Goal: Task Accomplishment & Management: Use online tool/utility

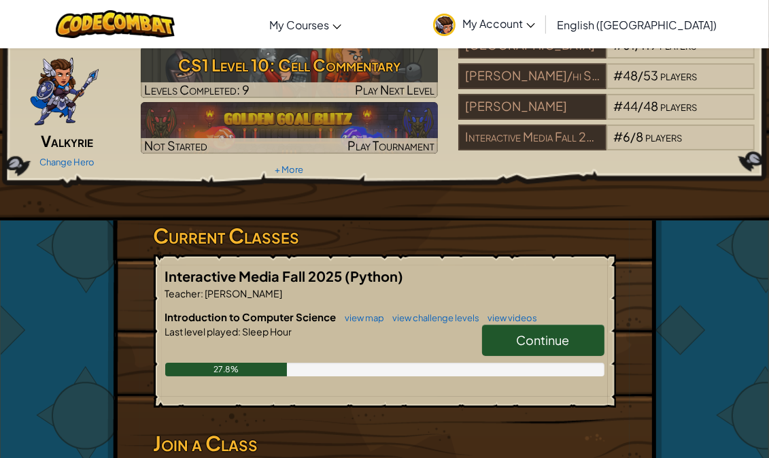
scroll to position [59, 0]
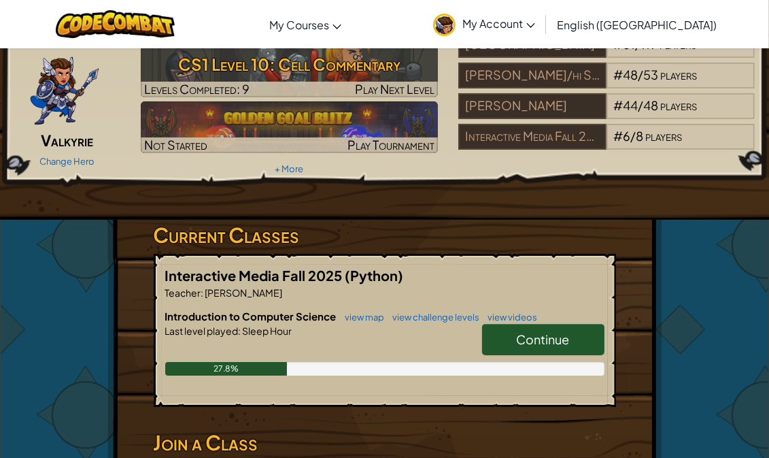
click at [544, 326] on link "Continue" at bounding box center [543, 339] width 122 height 31
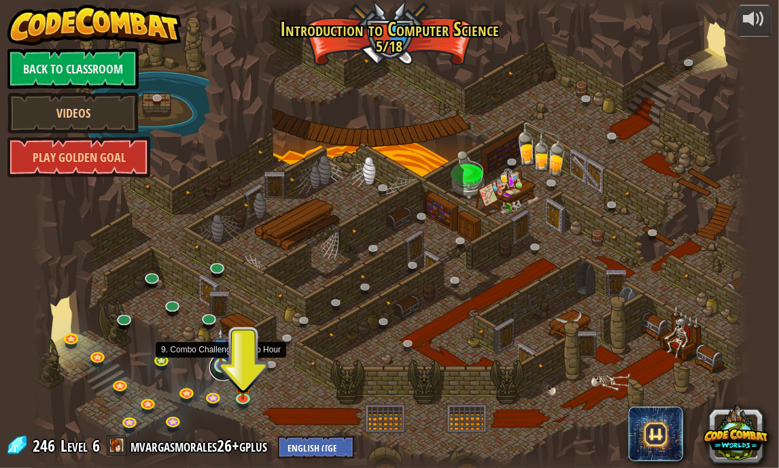
click at [226, 375] on link at bounding box center [222, 367] width 27 height 27
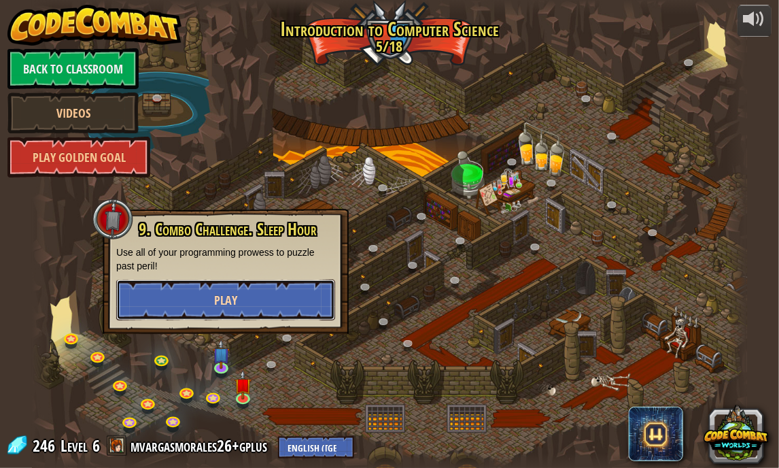
click at [226, 304] on span "Play" at bounding box center [225, 300] width 23 height 17
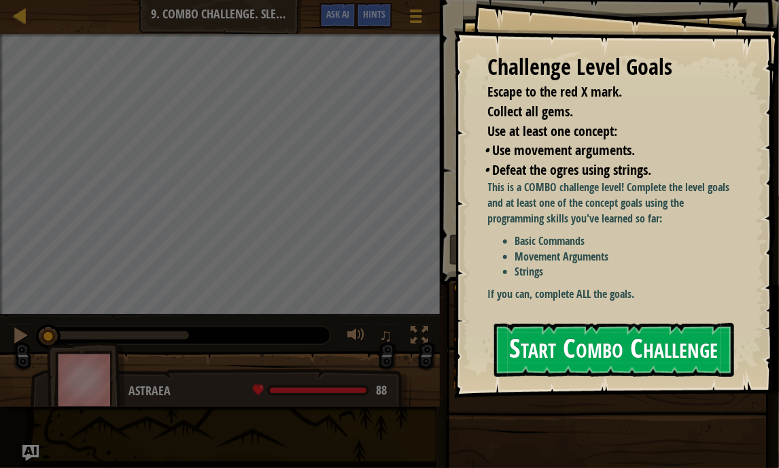
click at [568, 356] on button "Start Combo Challenge" at bounding box center [614, 350] width 241 height 54
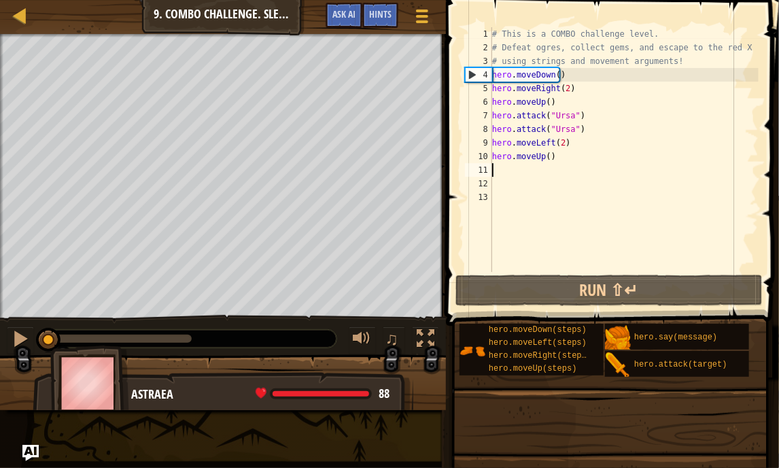
click at [509, 165] on div "# This is a COMBO challenge level. # Defeat [PERSON_NAME], collect gems, and es…" at bounding box center [623, 163] width 269 height 272
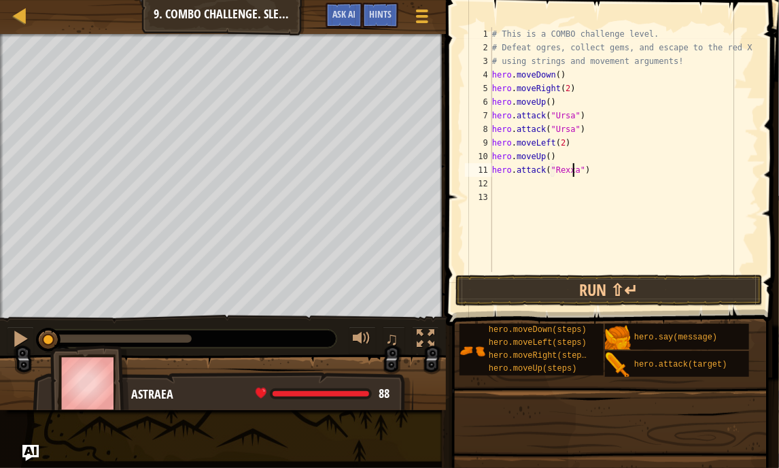
scroll to position [6, 6]
type textarea "hero.attack("Rexxar")"
click at [564, 183] on div "# This is a COMBO challenge level. # Defeat [PERSON_NAME], collect gems, and es…" at bounding box center [623, 163] width 269 height 272
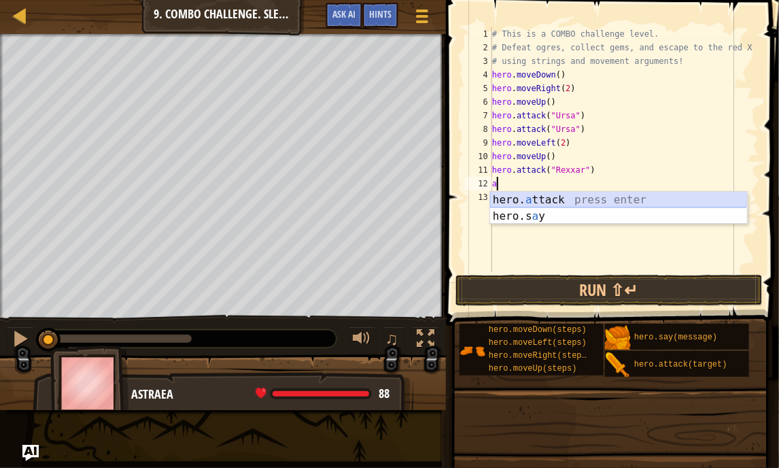
click at [556, 195] on div "hero. a ttack press enter hero.s a y press enter" at bounding box center [618, 224] width 257 height 65
type textarea "hero.attack("Enemy Name")"
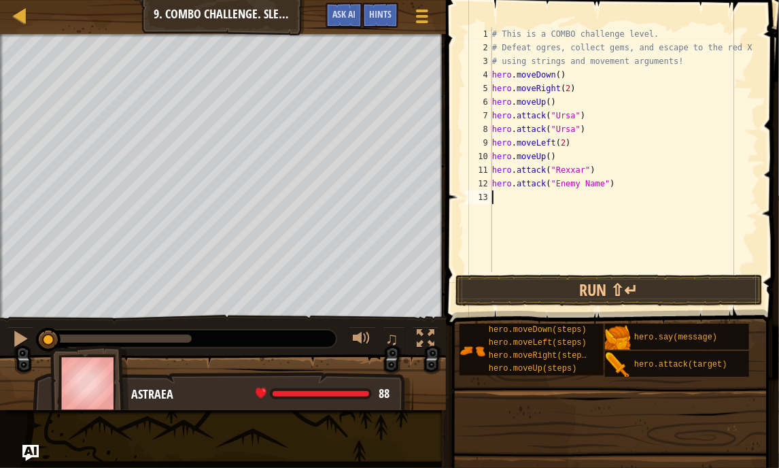
click at [556, 195] on div "# This is a COMBO challenge level. # Defeat [PERSON_NAME], collect gems, and es…" at bounding box center [623, 163] width 269 height 272
click at [597, 182] on div "# This is a COMBO challenge level. # Defeat [PERSON_NAME], collect gems, and es…" at bounding box center [623, 163] width 269 height 272
drag, startPoint x: 596, startPoint y: 182, endPoint x: 553, endPoint y: 179, distance: 43.0
click at [553, 179] on div "# This is a COMBO challenge level. # Defeat [PERSON_NAME], collect gems, and es…" at bounding box center [623, 163] width 269 height 272
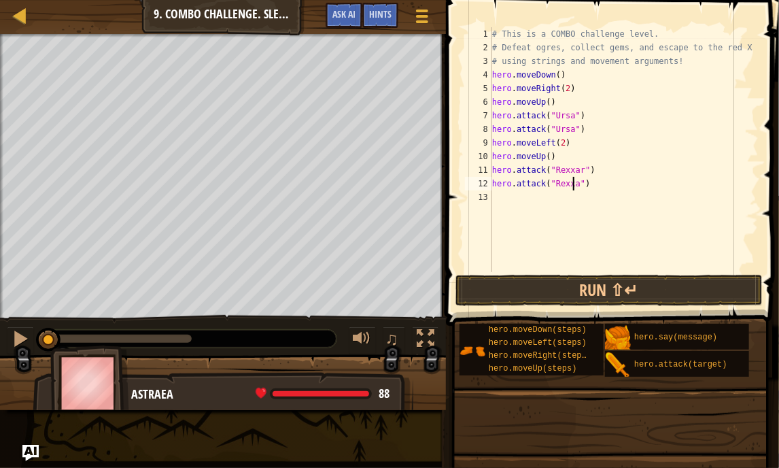
type textarea "hero.attack("Rexxar")"
click at [509, 192] on div "# This is a COMBO challenge level. # Defeat [PERSON_NAME], collect gems, and es…" at bounding box center [623, 163] width 269 height 272
click at [560, 290] on button "Run ⇧↵" at bounding box center [608, 290] width 307 height 31
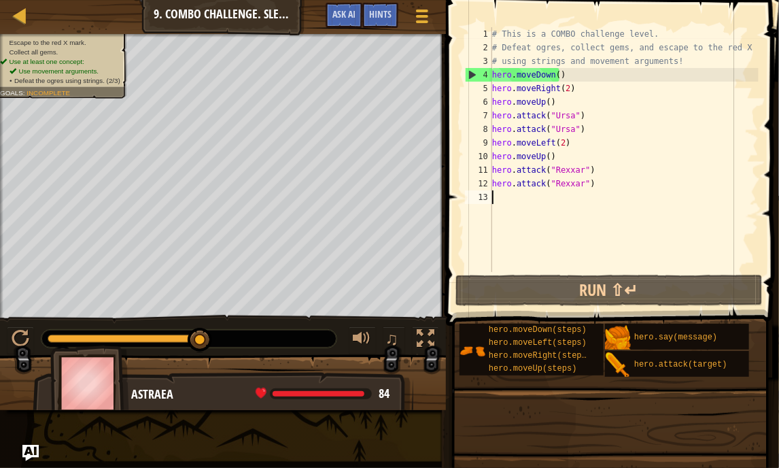
type textarea "m"
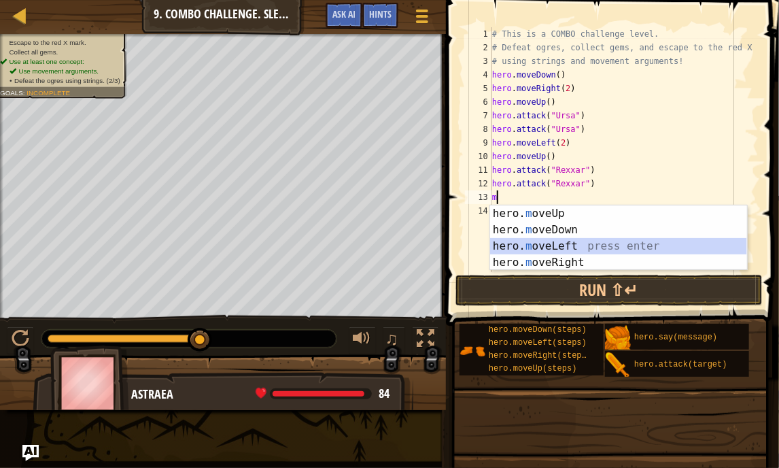
click at [538, 249] on div "hero. m oveUp press enter hero. m oveDown press enter hero. m oveLeft press ent…" at bounding box center [618, 254] width 257 height 98
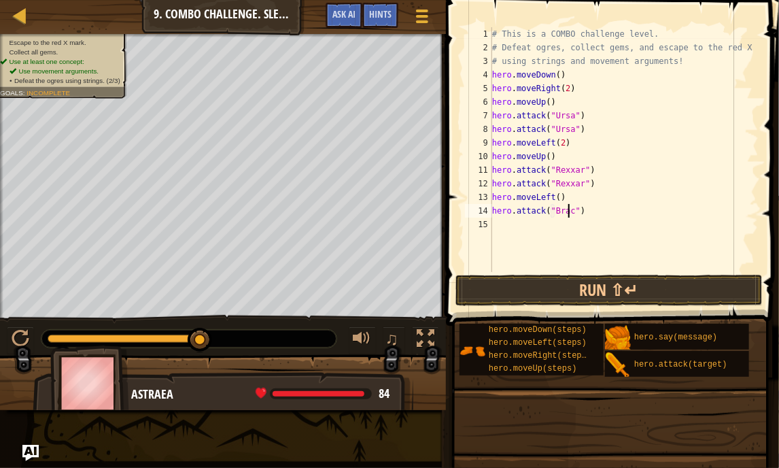
type textarea "hero.attack("Brack")"
click at [513, 235] on div "# This is a COMBO challenge level. # Defeat [PERSON_NAME], collect gems, and es…" at bounding box center [623, 163] width 269 height 272
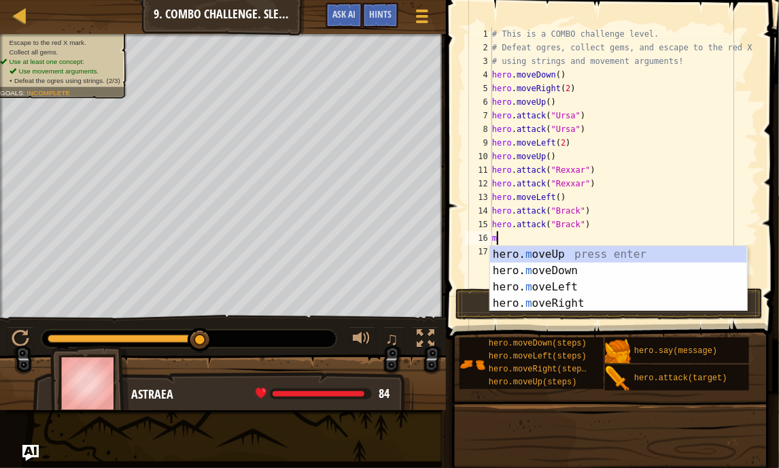
type textarea "mo"
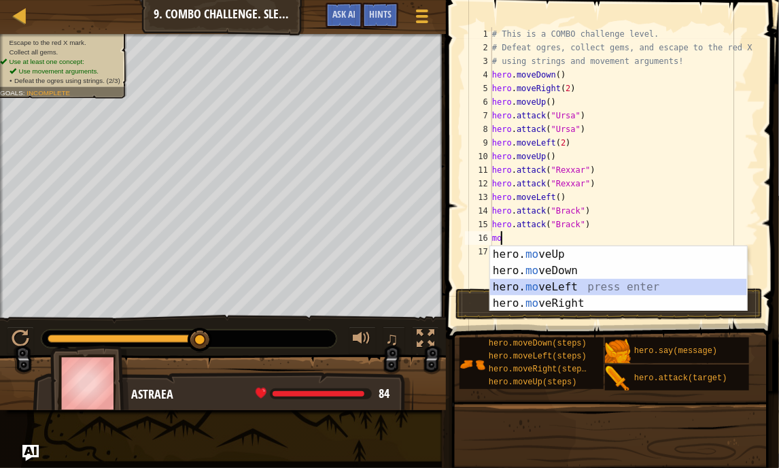
click at [526, 290] on div "hero. mo veUp press enter hero. mo veDown press enter hero. mo veLeft press ent…" at bounding box center [618, 295] width 257 height 98
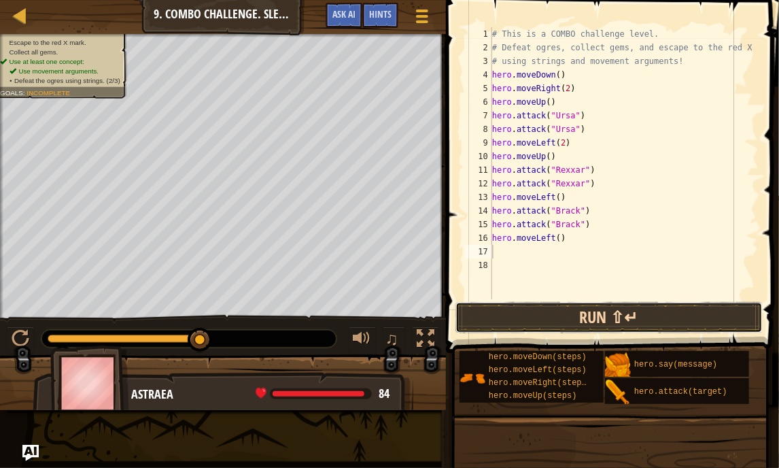
click at [549, 321] on button "Run ⇧↵" at bounding box center [608, 317] width 307 height 31
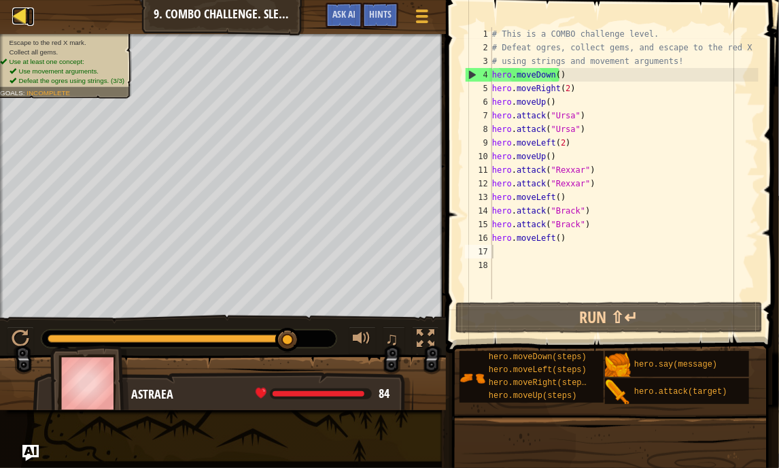
click at [24, 12] on div at bounding box center [20, 15] width 17 height 17
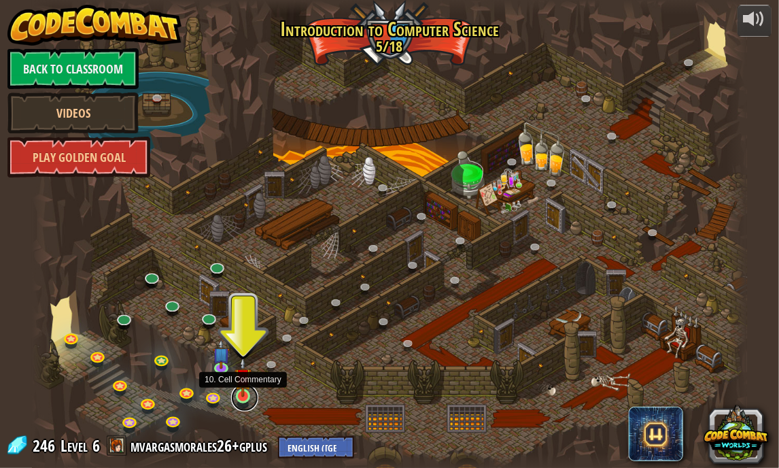
click at [247, 397] on link at bounding box center [244, 397] width 27 height 27
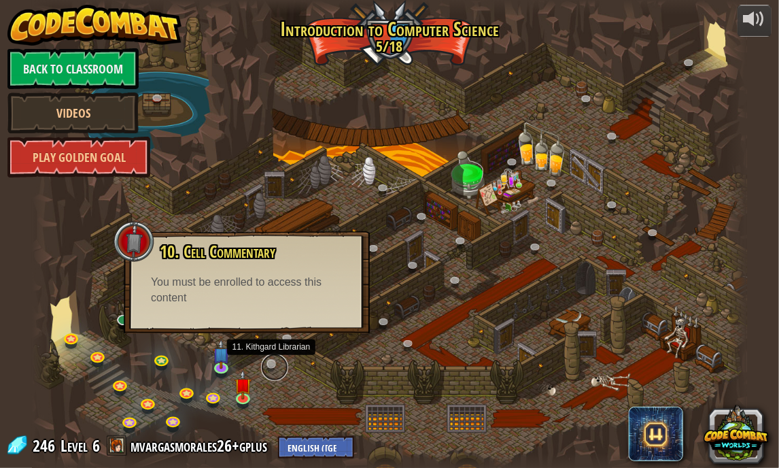
click at [270, 368] on link at bounding box center [274, 367] width 27 height 27
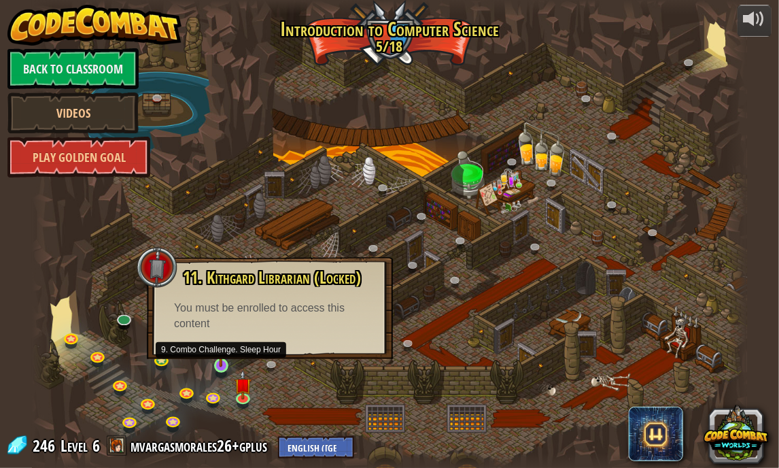
click at [222, 366] on img at bounding box center [221, 347] width 18 height 40
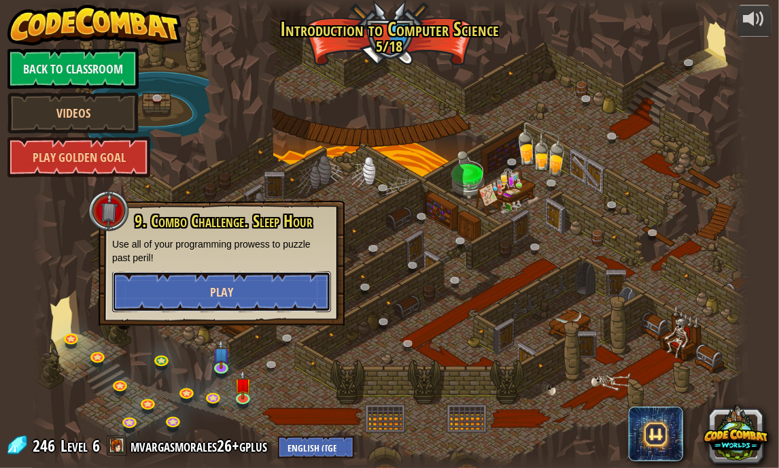
click at [208, 293] on button "Play" at bounding box center [221, 291] width 219 height 41
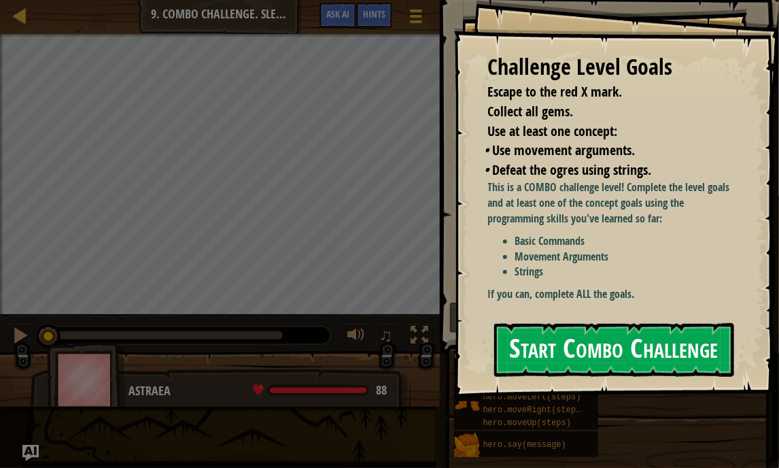
click at [576, 323] on button "Start Combo Challenge" at bounding box center [614, 350] width 241 height 54
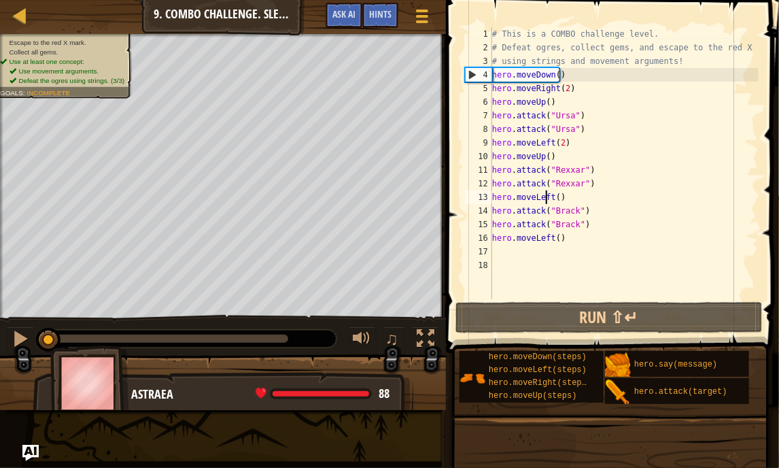
click at [547, 196] on div "# This is a COMBO challenge level. # Defeat [PERSON_NAME], collect gems, and es…" at bounding box center [623, 176] width 269 height 299
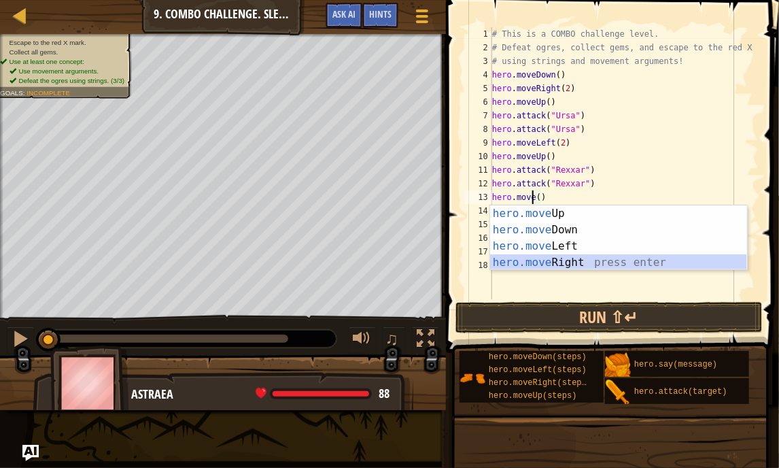
click at [558, 262] on div "hero.move Up press enter hero.move Down press enter hero.move Left press enter …" at bounding box center [618, 254] width 257 height 98
type textarea "hero.moveRight"
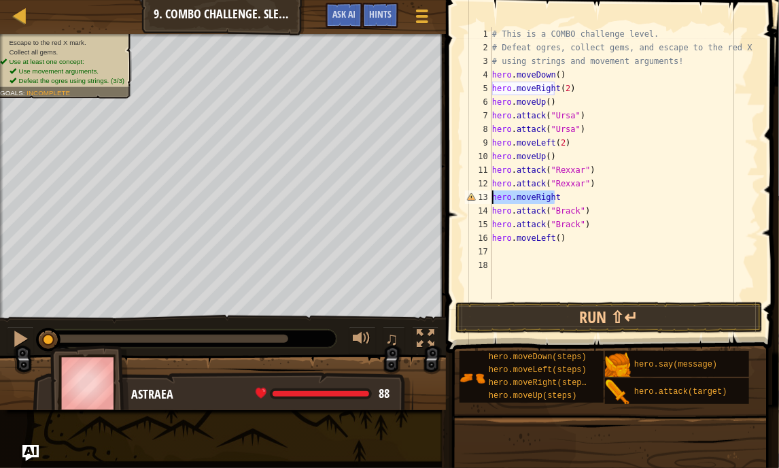
drag, startPoint x: 560, startPoint y: 198, endPoint x: 488, endPoint y: 201, distance: 71.4
click at [488, 201] on div "hero.moveRight 1 2 3 4 5 6 7 8 9 10 11 12 13 14 15 16 17 18 # This is a COMBO c…" at bounding box center [610, 163] width 296 height 272
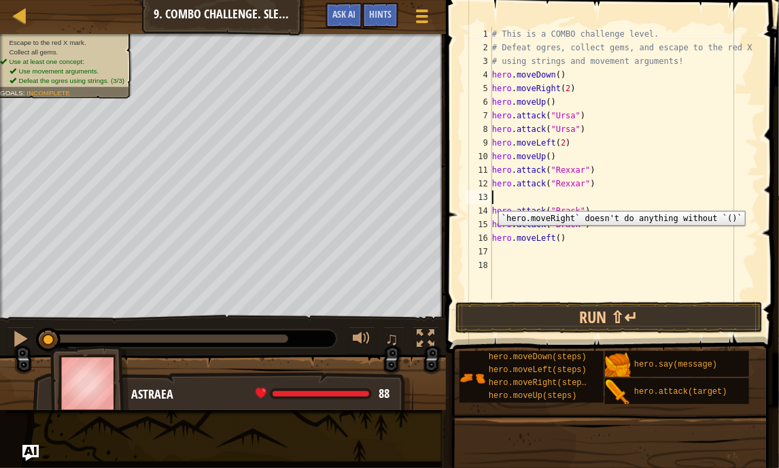
type textarea "hero.attack("Rexxar")"
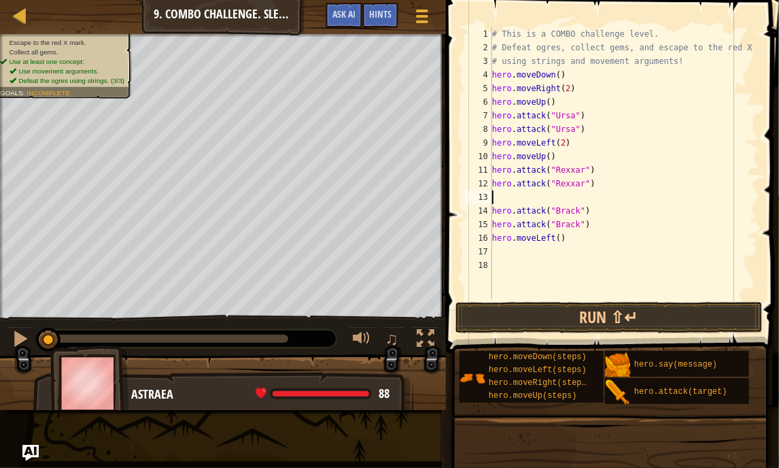
type textarea "m"
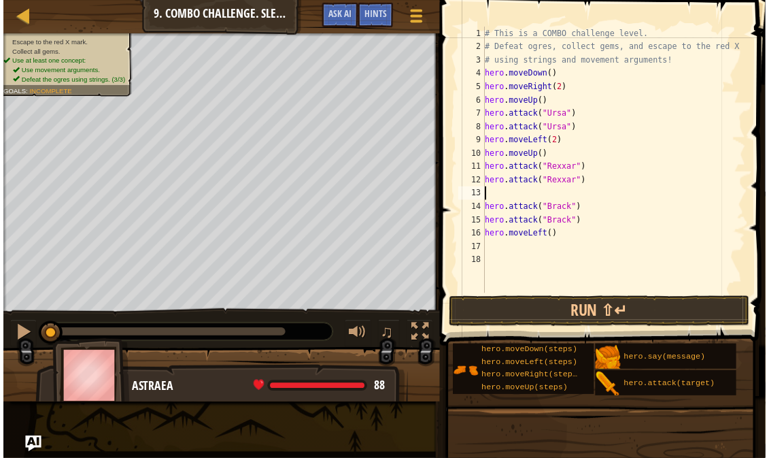
scroll to position [6, 0]
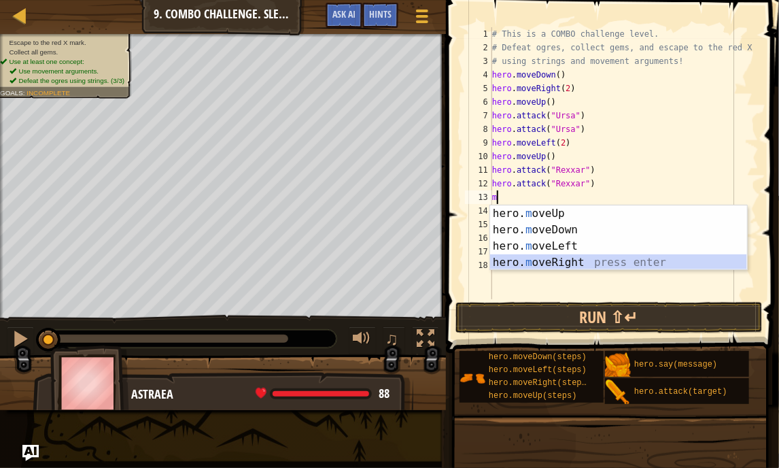
click at [553, 264] on div "hero. m oveUp press enter hero. m oveDown press enter hero. m oveLeft press ent…" at bounding box center [618, 254] width 257 height 98
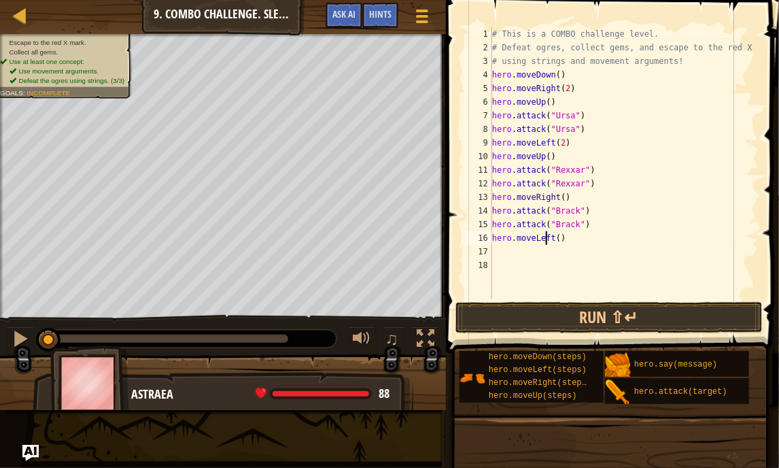
click at [547, 236] on div "# This is a COMBO challenge level. # Defeat [PERSON_NAME], collect gems, and es…" at bounding box center [623, 176] width 269 height 299
click at [549, 239] on div "# This is a COMBO challenge level. # Defeat [PERSON_NAME], collect gems, and es…" at bounding box center [623, 176] width 269 height 299
click at [555, 237] on div "# This is a COMBO challenge level. # Defeat [PERSON_NAME], collect gems, and es…" at bounding box center [623, 176] width 269 height 299
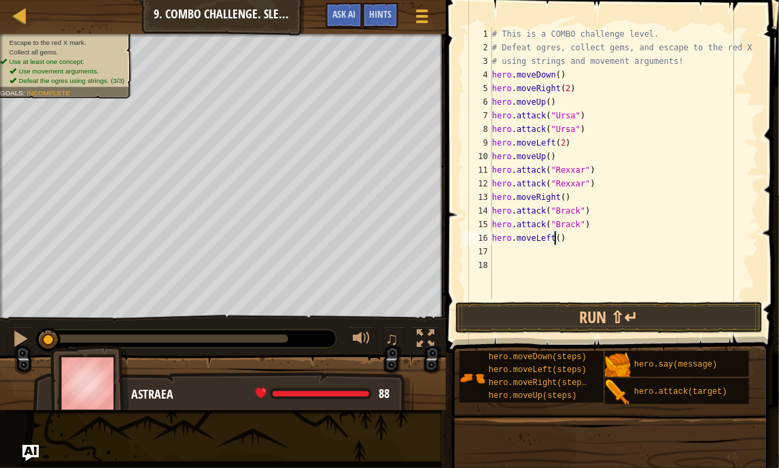
click at [557, 237] on div "# This is a COMBO challenge level. # Defeat [PERSON_NAME], collect gems, and es…" at bounding box center [623, 176] width 269 height 299
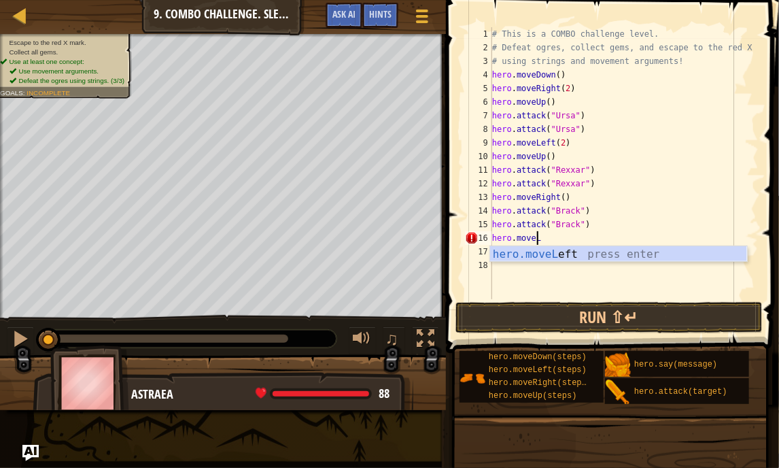
type textarea "hero.move"
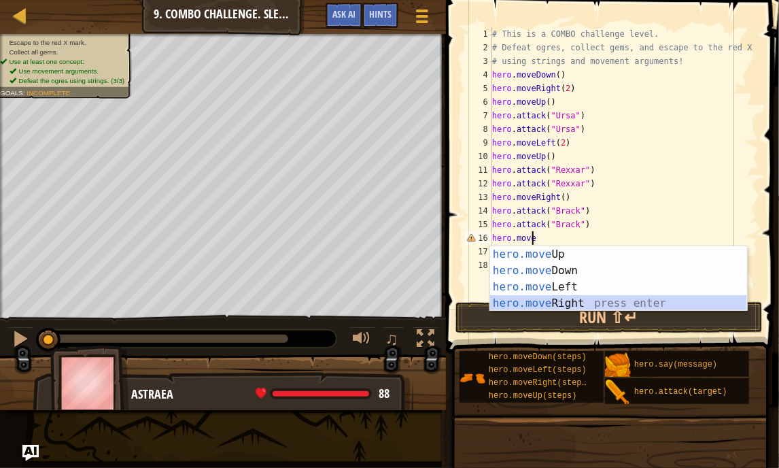
click at [557, 296] on div "hero.move Up press enter hero.move Down press enter hero.move Left press enter …" at bounding box center [618, 295] width 257 height 98
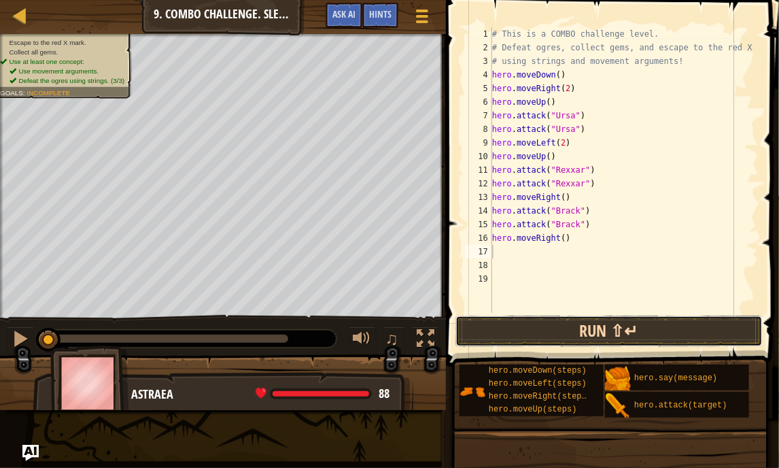
click at [489, 326] on button "Run ⇧↵" at bounding box center [608, 330] width 307 height 31
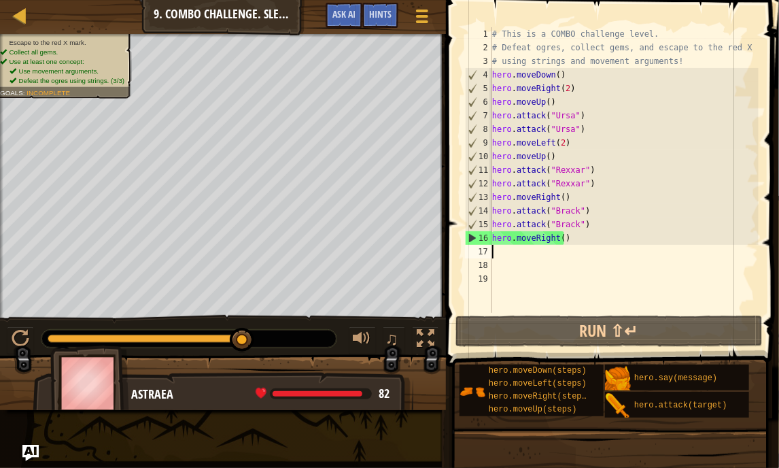
type textarea "m"
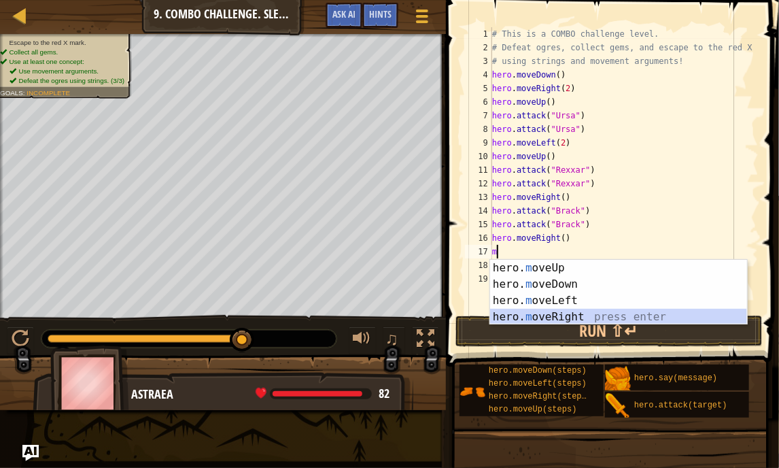
click at [552, 322] on div "hero. m oveUp press enter hero. m oveDown press enter hero. m oveLeft press ent…" at bounding box center [618, 309] width 257 height 98
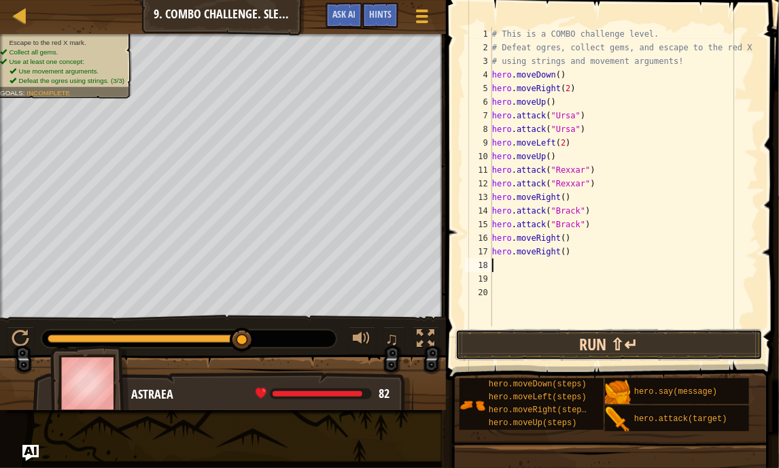
click at [566, 337] on button "Run ⇧↵" at bounding box center [608, 344] width 307 height 31
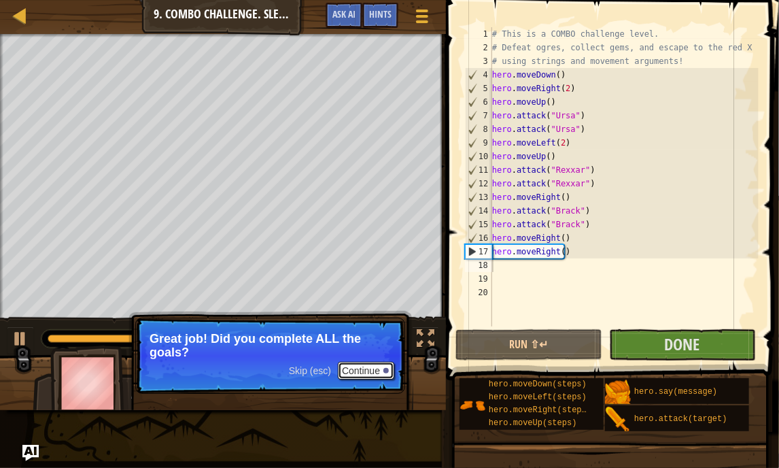
click at [386, 369] on div at bounding box center [385, 370] width 5 height 5
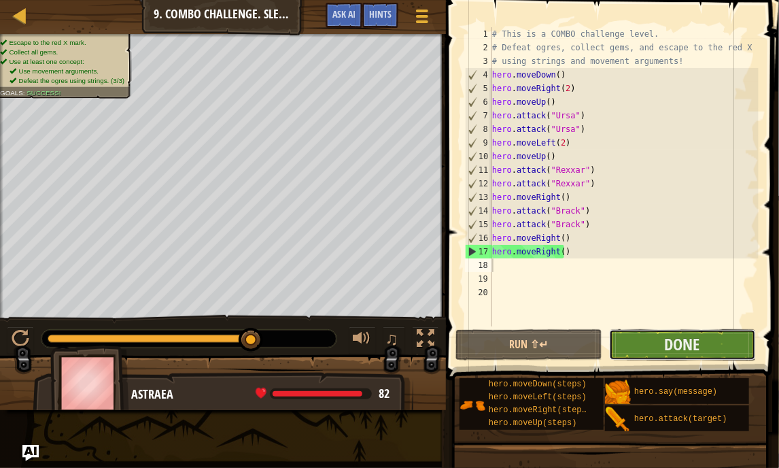
click at [660, 333] on button "Done" at bounding box center [682, 344] width 147 height 31
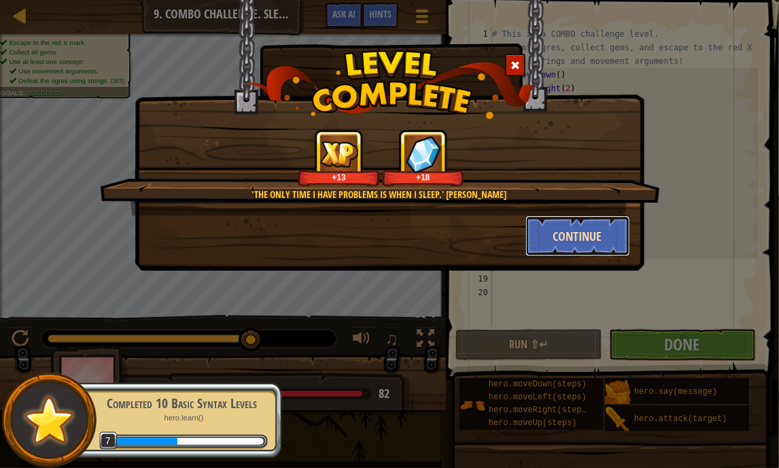
click at [581, 231] on button "Continue" at bounding box center [578, 236] width 105 height 41
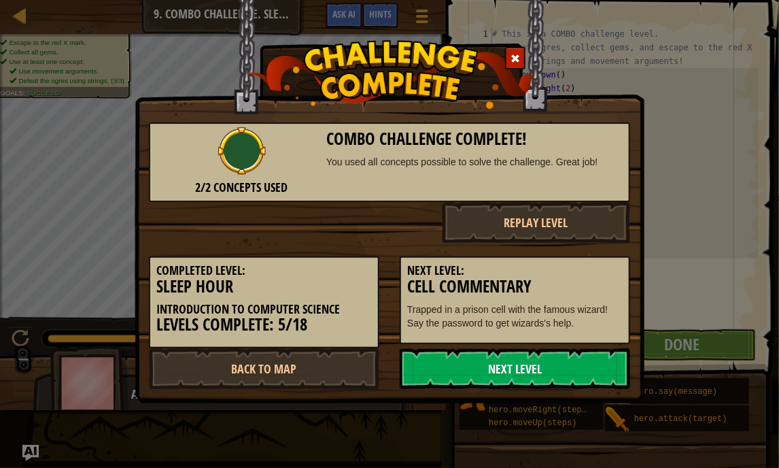
click at [504, 369] on link "Next Level" at bounding box center [515, 368] width 230 height 41
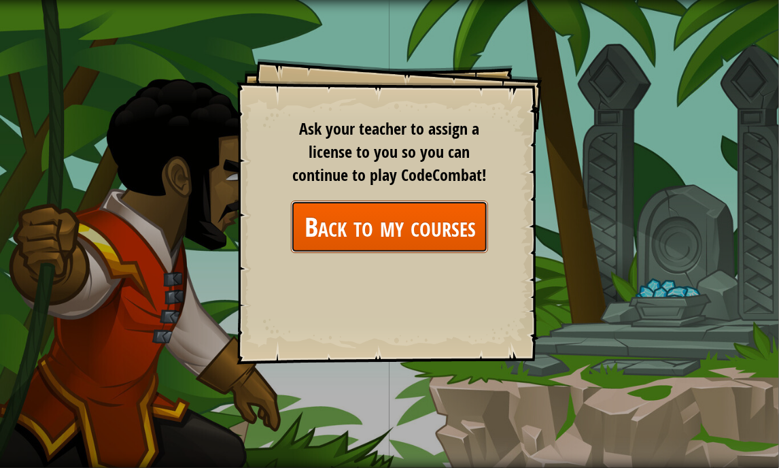
click at [458, 230] on link "Back to my courses" at bounding box center [389, 227] width 197 height 52
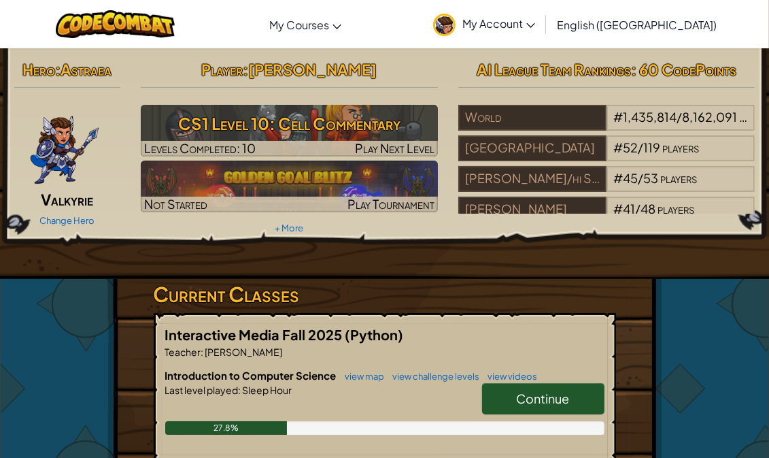
click at [546, 383] on link "Continue" at bounding box center [543, 398] width 122 height 31
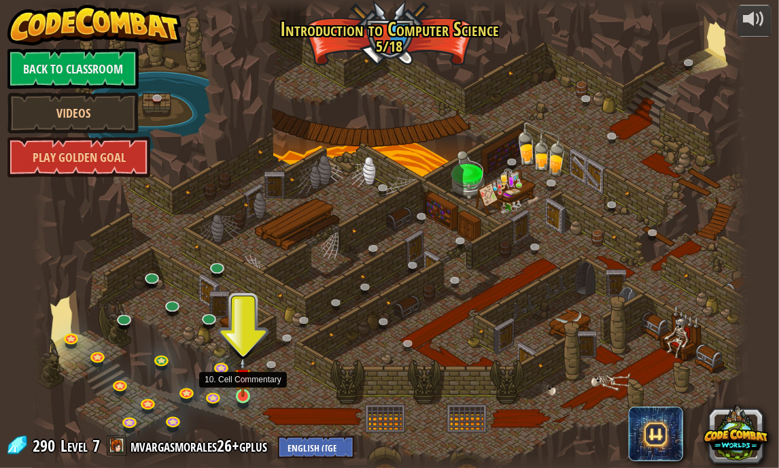
click at [241, 393] on img at bounding box center [244, 377] width 18 height 40
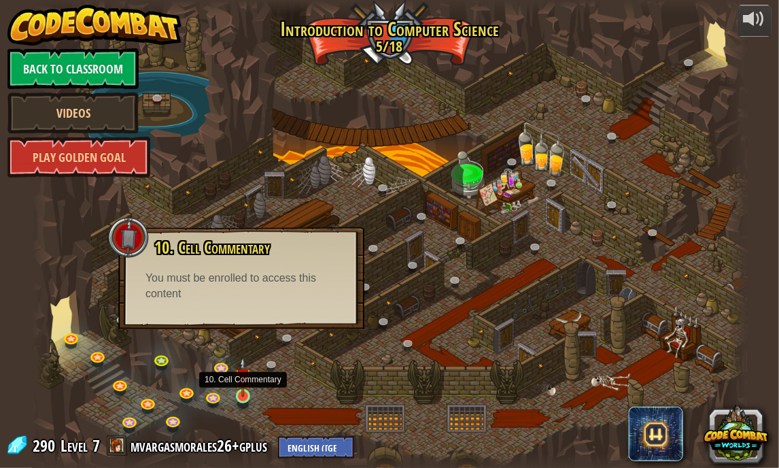
click at [241, 393] on img at bounding box center [244, 377] width 18 height 40
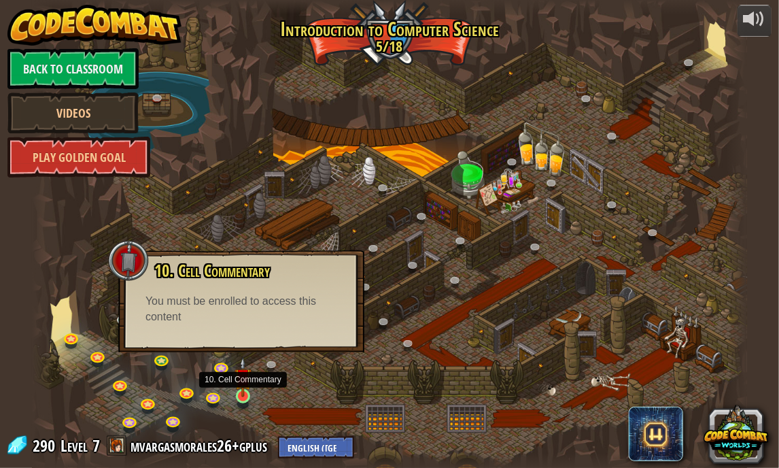
click at [241, 393] on img at bounding box center [244, 377] width 18 height 40
click at [264, 392] on div at bounding box center [390, 234] width 716 height 468
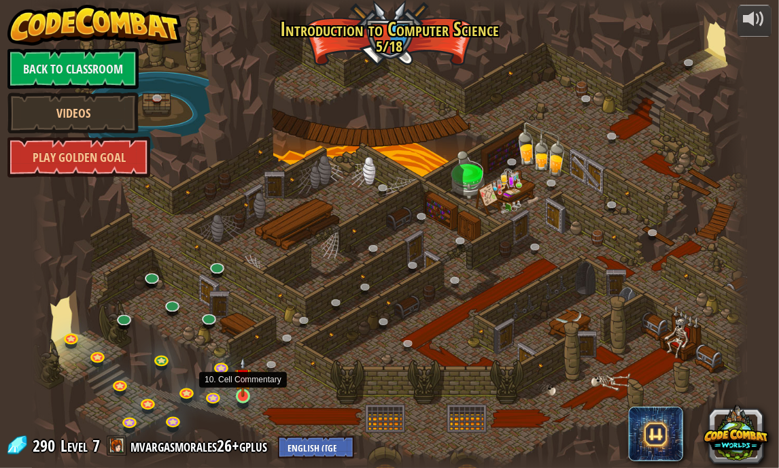
click at [246, 394] on img at bounding box center [244, 377] width 18 height 40
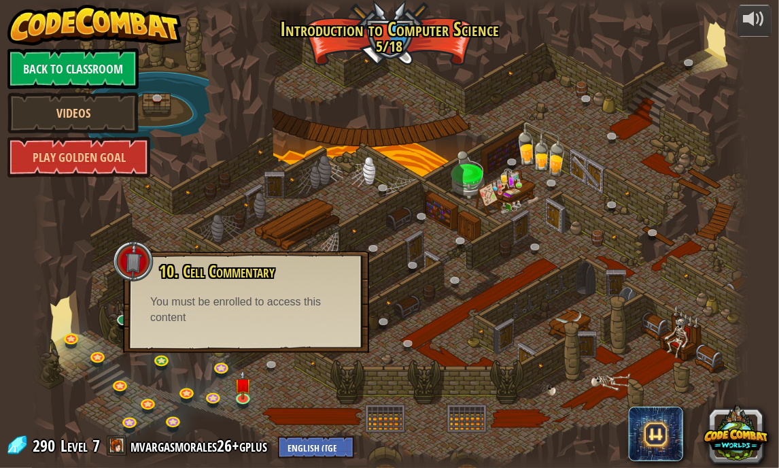
click at [308, 397] on div at bounding box center [390, 234] width 716 height 468
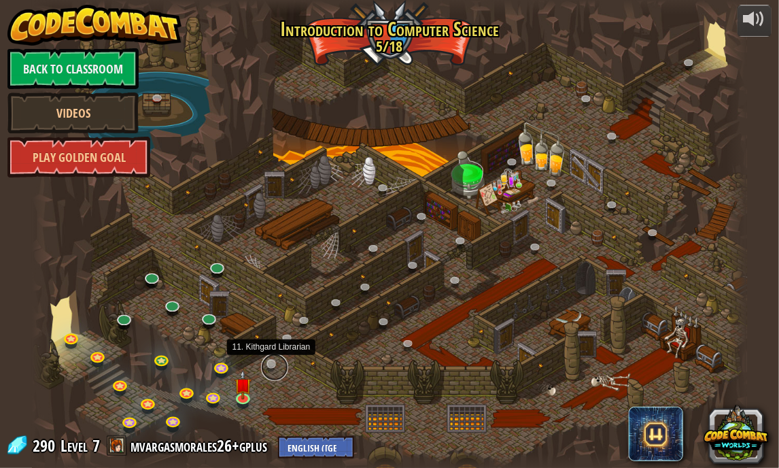
click at [273, 360] on link at bounding box center [274, 367] width 27 height 27
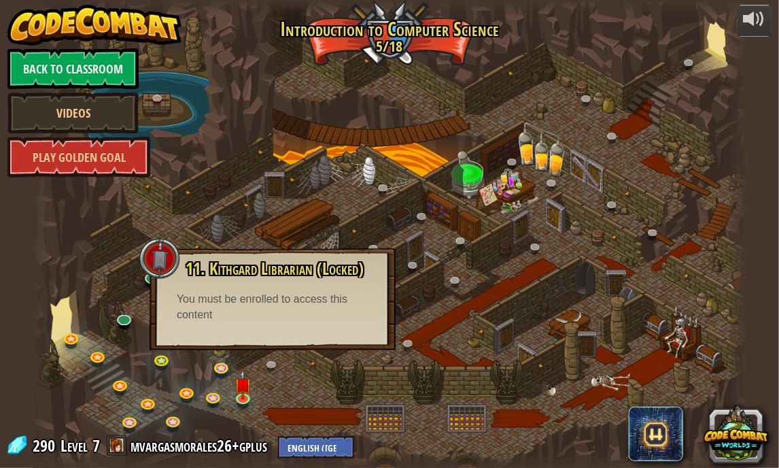
click at [297, 378] on div at bounding box center [390, 234] width 716 height 468
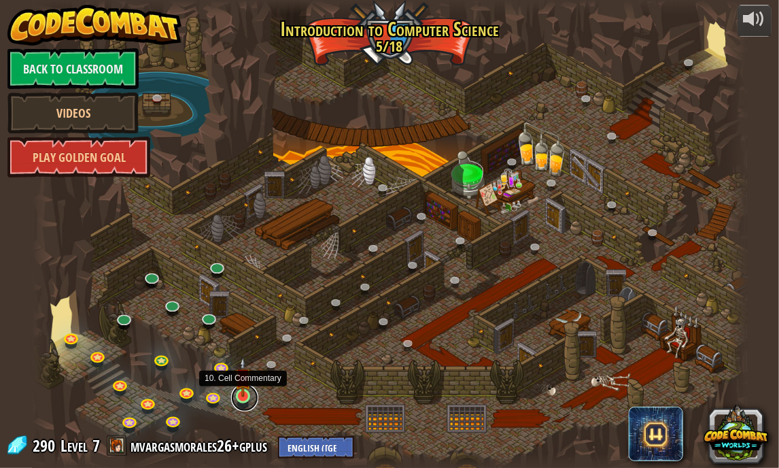
click at [243, 403] on link at bounding box center [244, 397] width 27 height 27
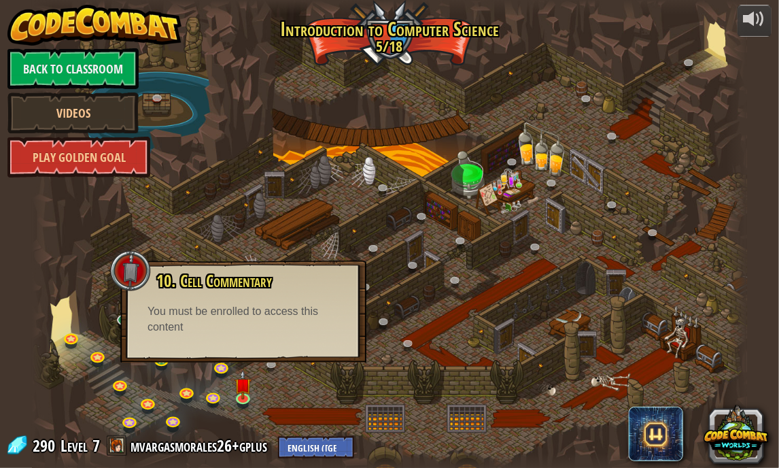
click at [288, 374] on div at bounding box center [390, 234] width 716 height 468
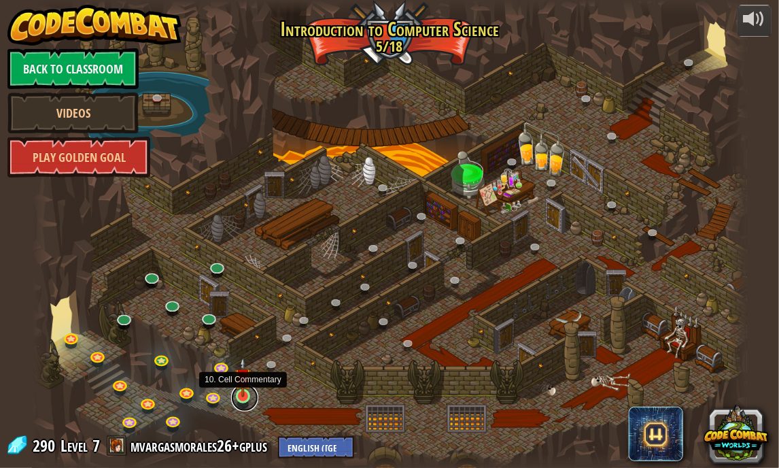
click at [247, 399] on link at bounding box center [244, 397] width 27 height 27
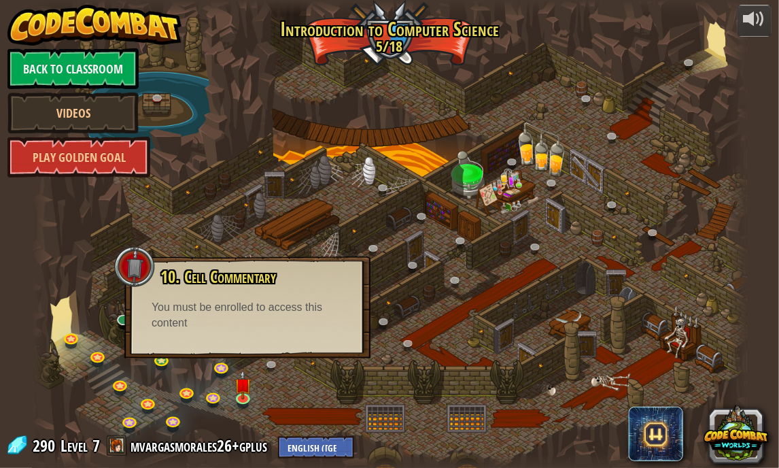
click at [367, 374] on div at bounding box center [390, 234] width 716 height 468
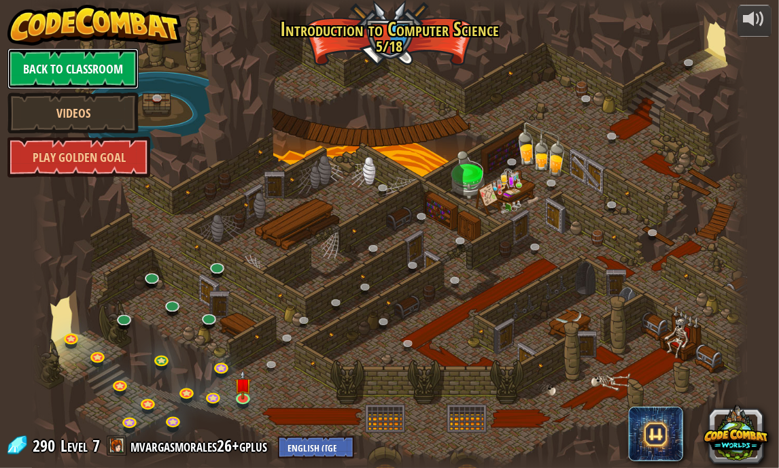
click at [86, 82] on link "Back to Classroom" at bounding box center [72, 68] width 131 height 41
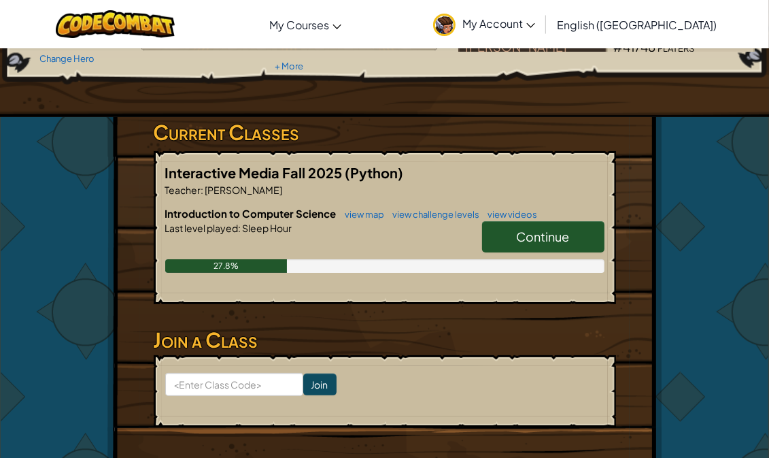
scroll to position [162, 0]
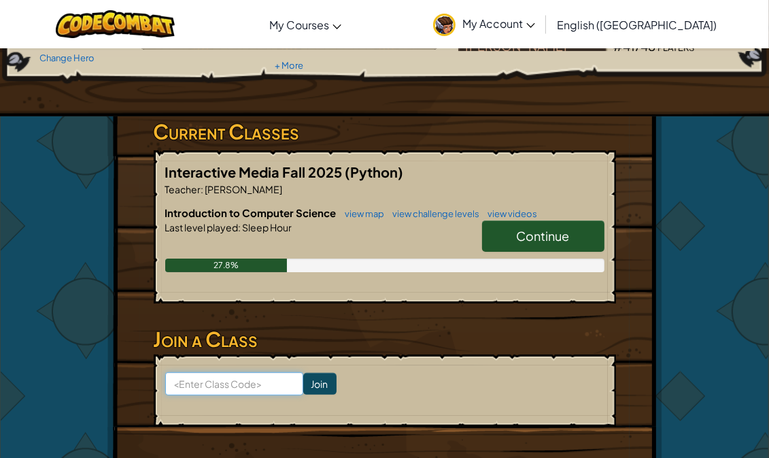
click at [227, 379] on input at bounding box center [234, 383] width 138 height 23
type input "StarBoyPaint"
click input "Join" at bounding box center [319, 384] width 33 height 22
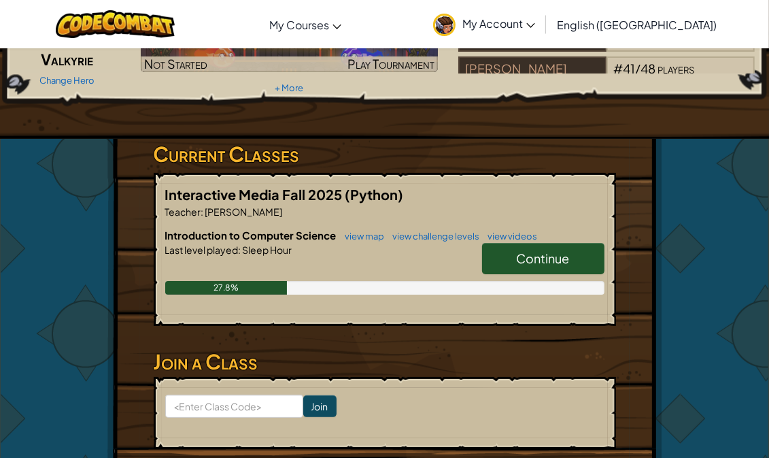
scroll to position [150, 0]
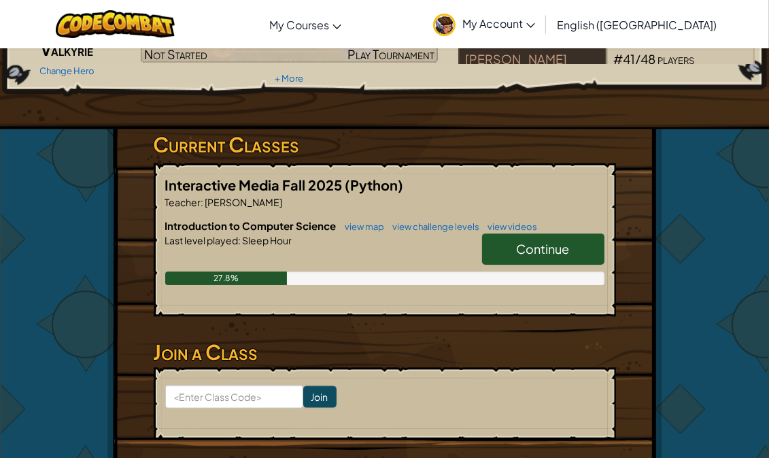
click at [524, 243] on span "Continue" at bounding box center [543, 249] width 53 height 16
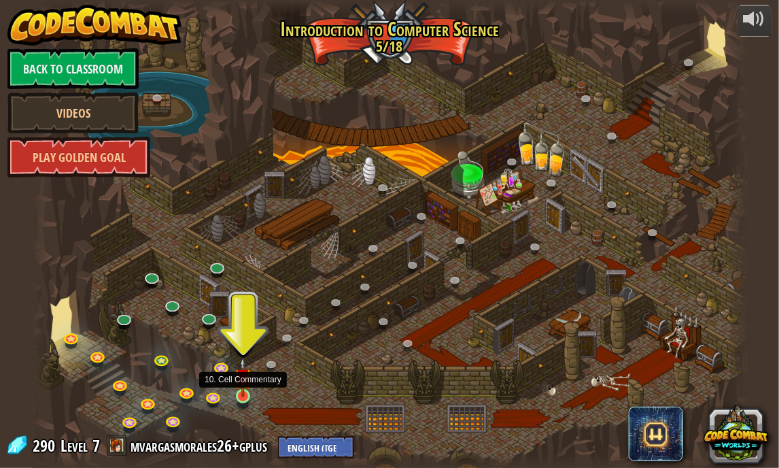
click at [247, 392] on img at bounding box center [244, 377] width 18 height 40
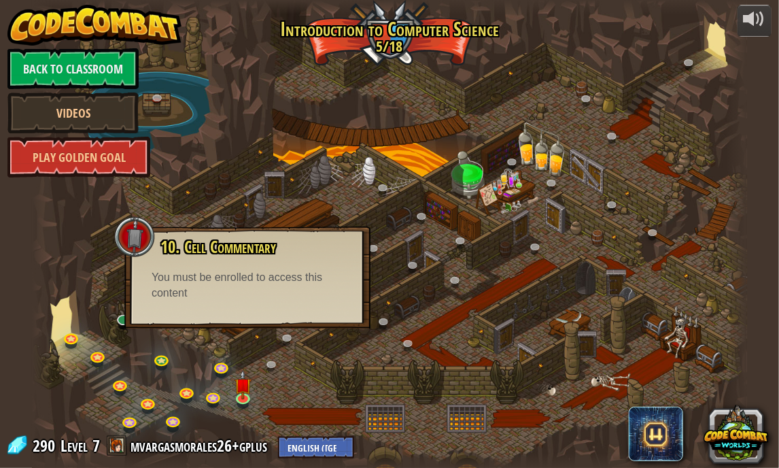
click at [277, 386] on div at bounding box center [390, 234] width 716 height 468
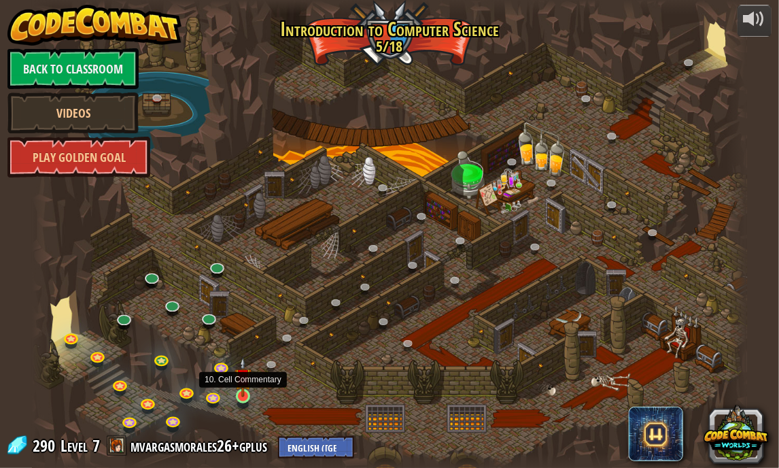
click at [245, 391] on img at bounding box center [244, 377] width 18 height 40
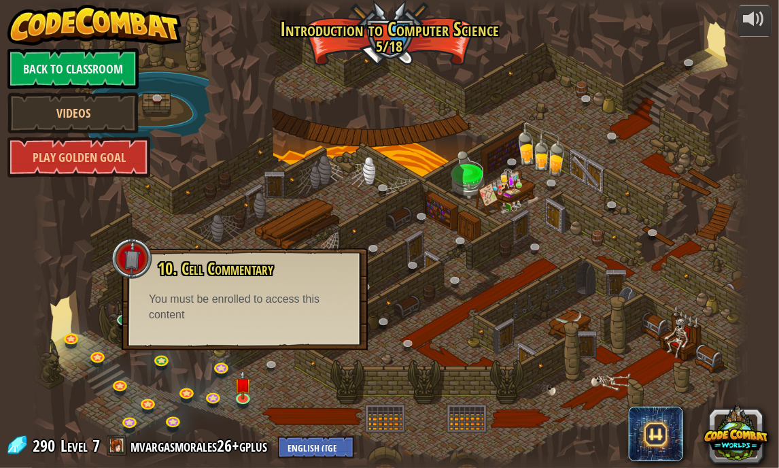
click at [326, 382] on div at bounding box center [390, 234] width 716 height 468
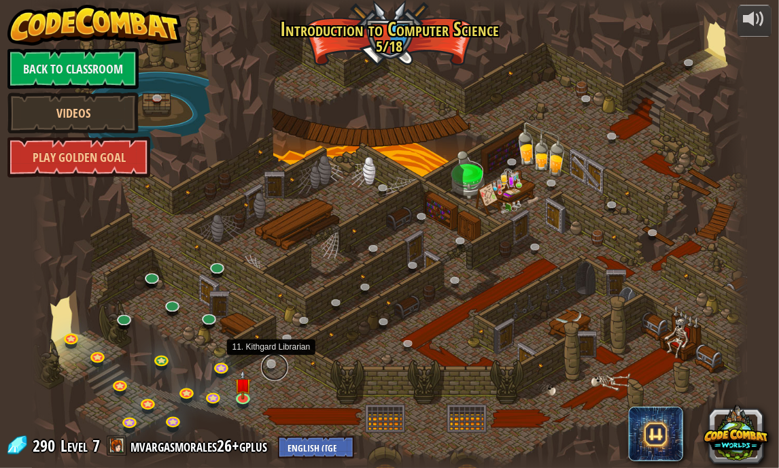
click at [277, 375] on link at bounding box center [274, 367] width 27 height 27
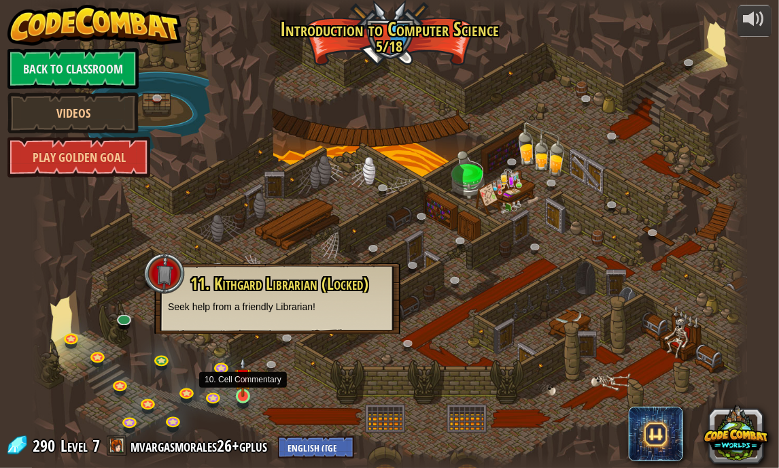
click at [242, 396] on img at bounding box center [244, 377] width 18 height 40
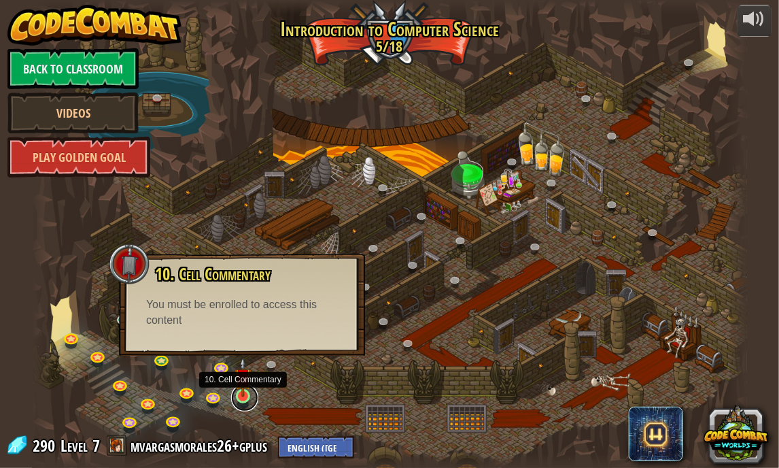
click at [253, 396] on link at bounding box center [244, 397] width 27 height 27
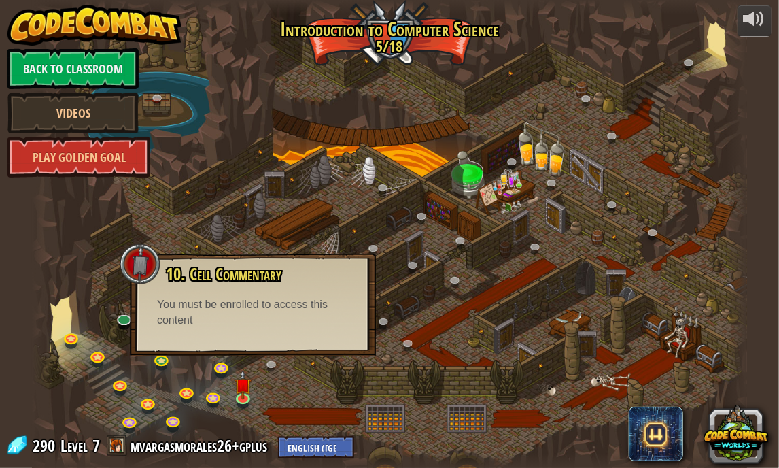
click at [282, 402] on div at bounding box center [390, 234] width 716 height 468
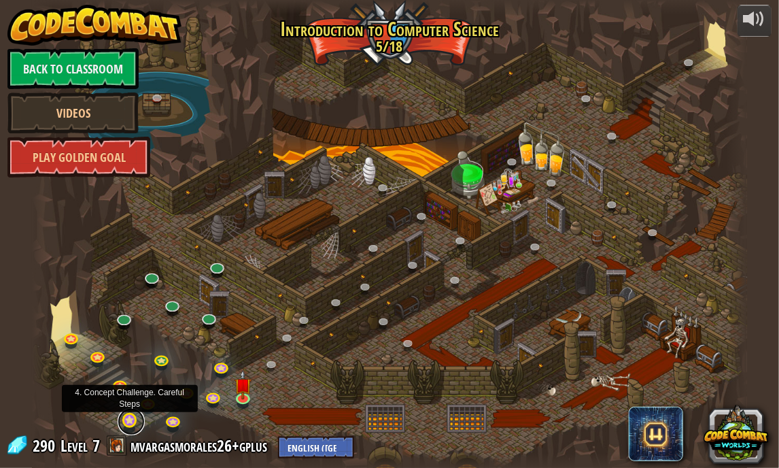
click at [133, 418] on link at bounding box center [131, 421] width 27 height 27
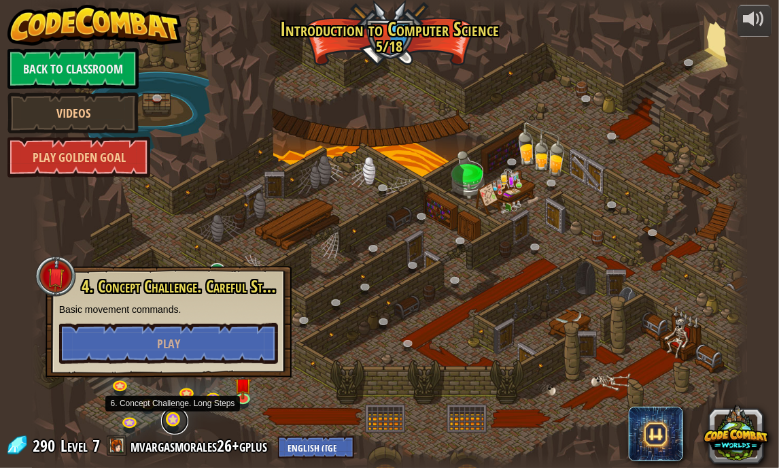
click at [161, 424] on link at bounding box center [174, 420] width 27 height 27
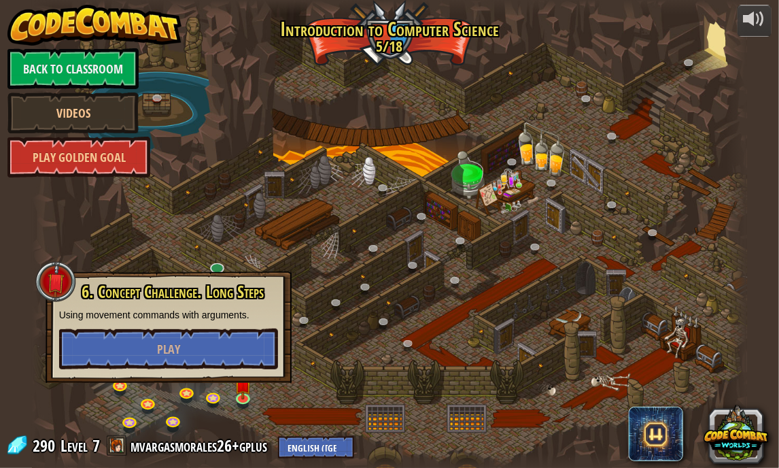
click at [182, 406] on div at bounding box center [390, 234] width 716 height 468
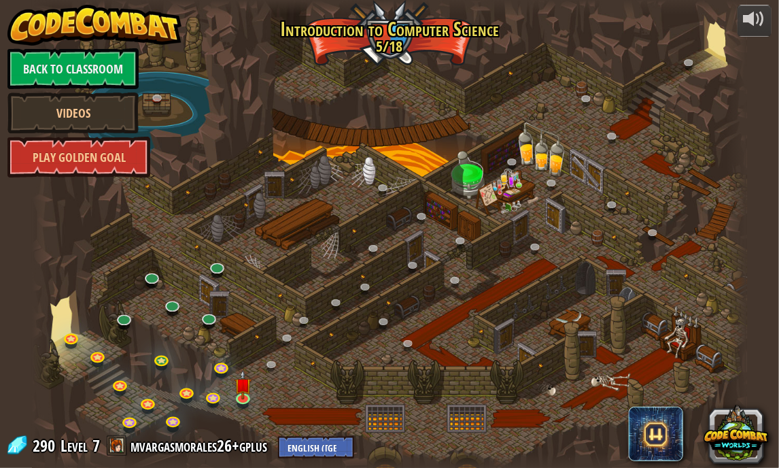
click at [266, 405] on div at bounding box center [390, 234] width 716 height 468
click at [237, 405] on link at bounding box center [244, 397] width 27 height 27
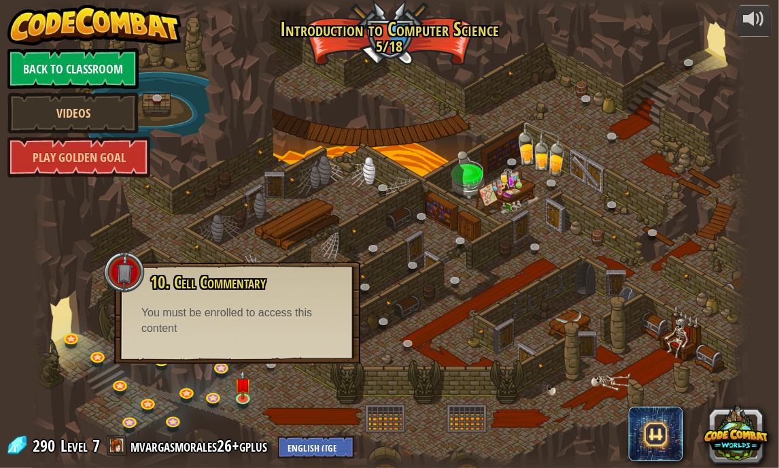
click at [300, 378] on div at bounding box center [390, 234] width 716 height 468
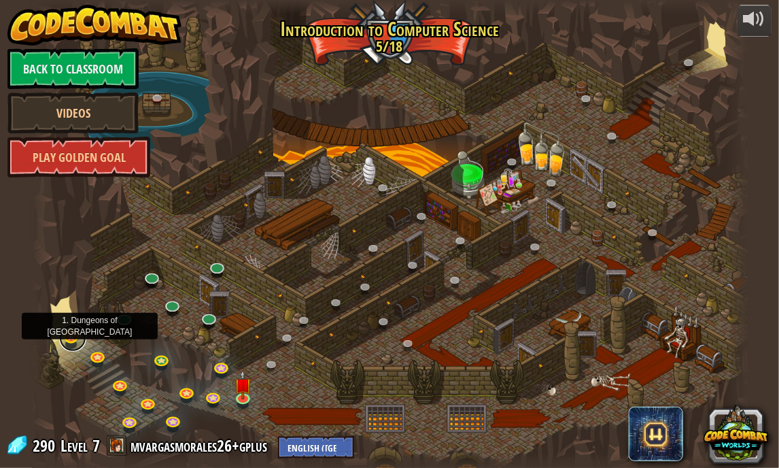
click at [80, 341] on link at bounding box center [72, 337] width 27 height 27
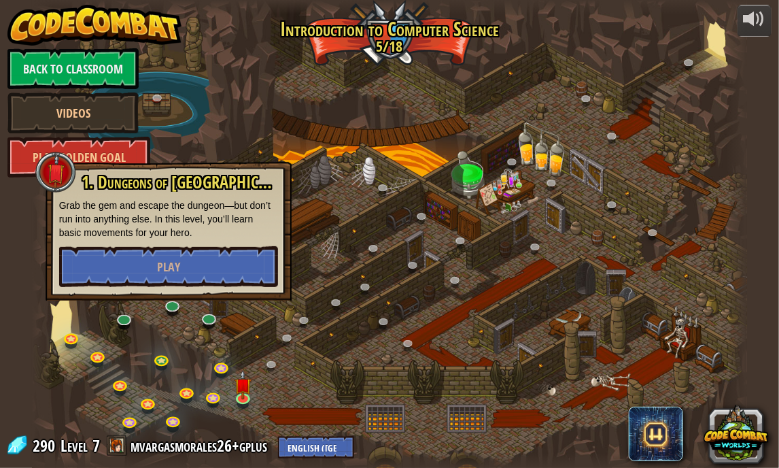
click at [92, 343] on div at bounding box center [390, 234] width 716 height 468
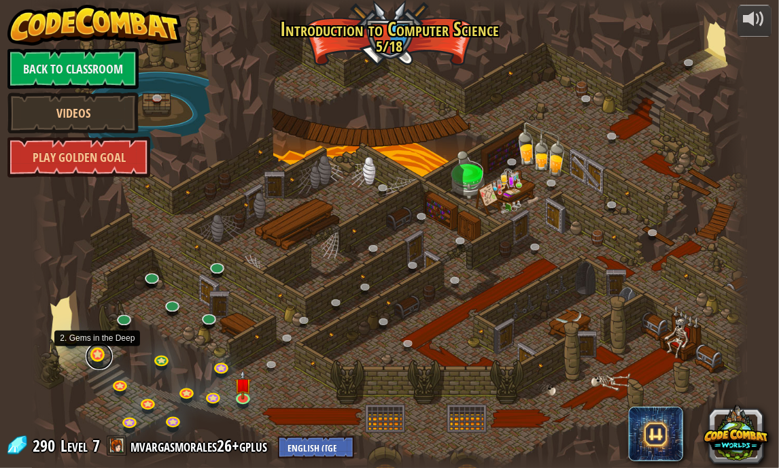
click at [92, 358] on link at bounding box center [99, 356] width 27 height 27
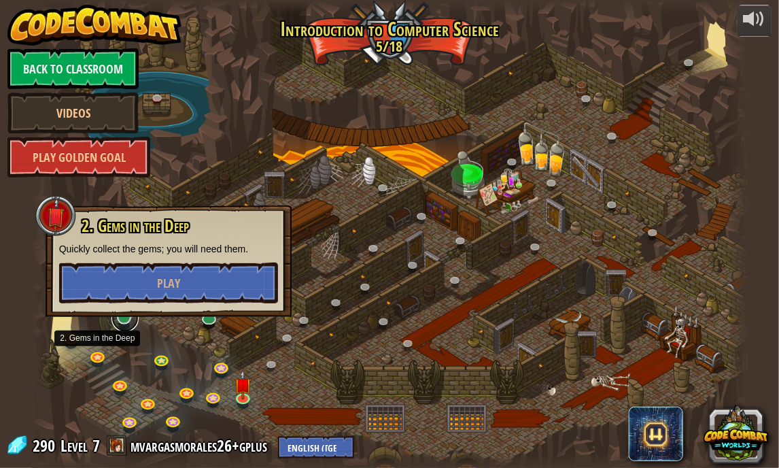
click at [117, 322] on link at bounding box center [124, 318] width 27 height 27
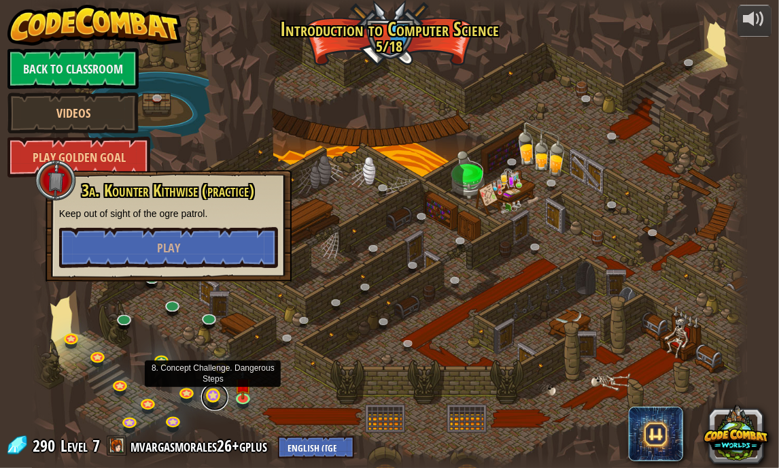
click at [207, 398] on link at bounding box center [214, 396] width 27 height 27
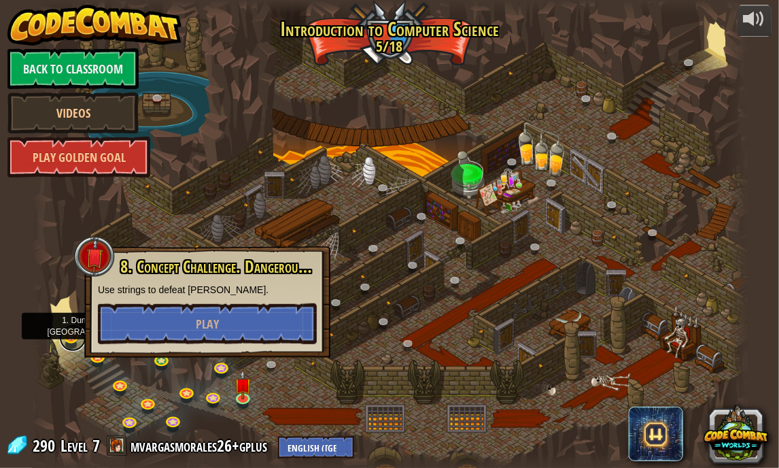
click at [68, 338] on link at bounding box center [72, 337] width 27 height 27
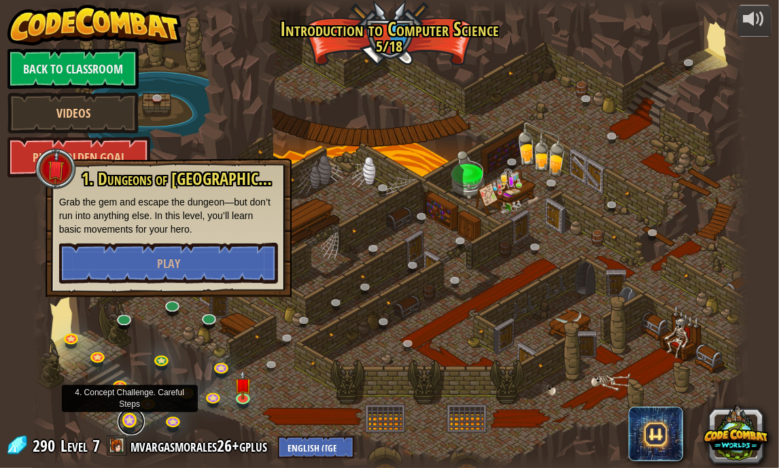
click at [124, 426] on link at bounding box center [131, 421] width 27 height 27
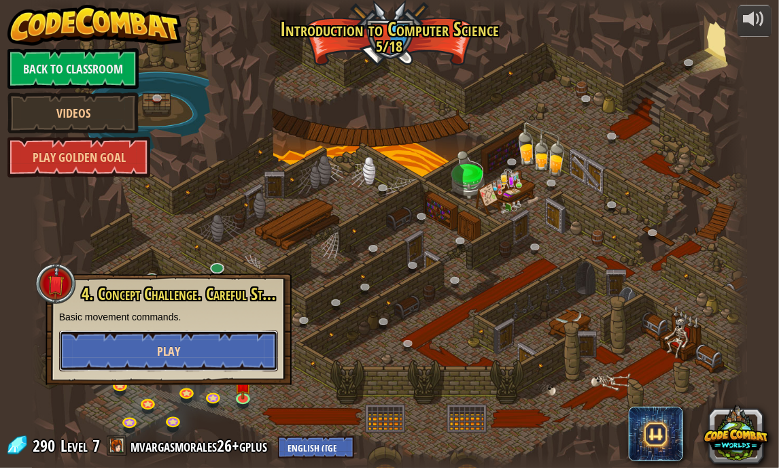
click at [158, 330] on button "Play" at bounding box center [168, 350] width 219 height 41
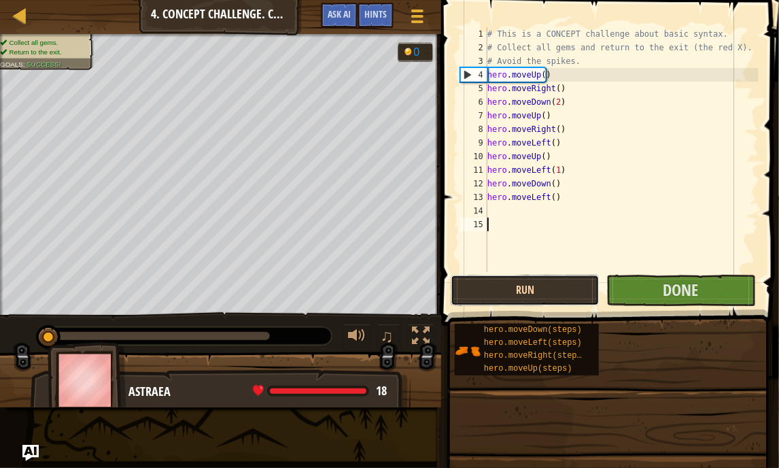
click at [556, 292] on button "Run" at bounding box center [525, 290] width 149 height 31
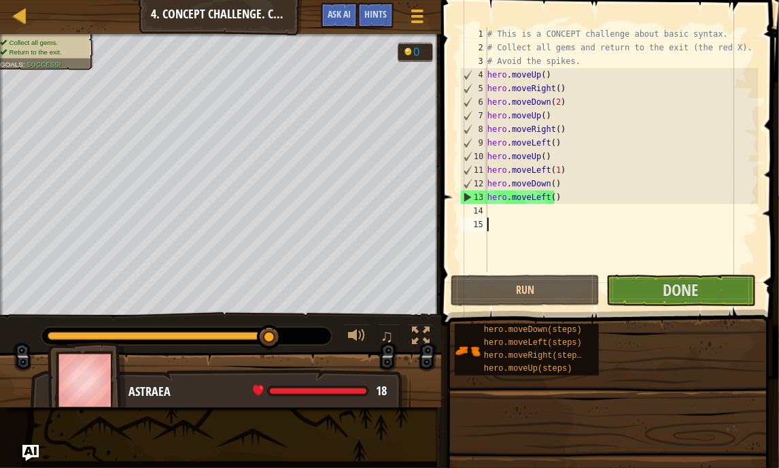
click at [713, 262] on div "# This is a CONCEPT challenge about basic syntax. # Collect all gems and return…" at bounding box center [622, 163] width 274 height 272
click at [706, 282] on button "Done" at bounding box center [680, 290] width 149 height 31
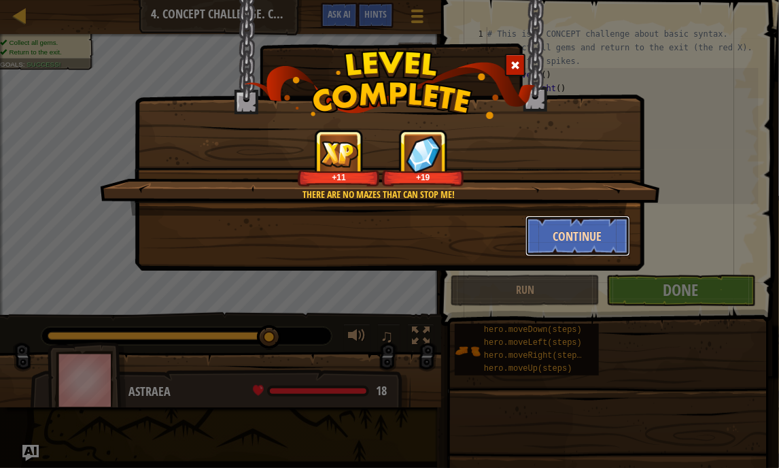
click at [562, 246] on button "Continue" at bounding box center [578, 236] width 105 height 41
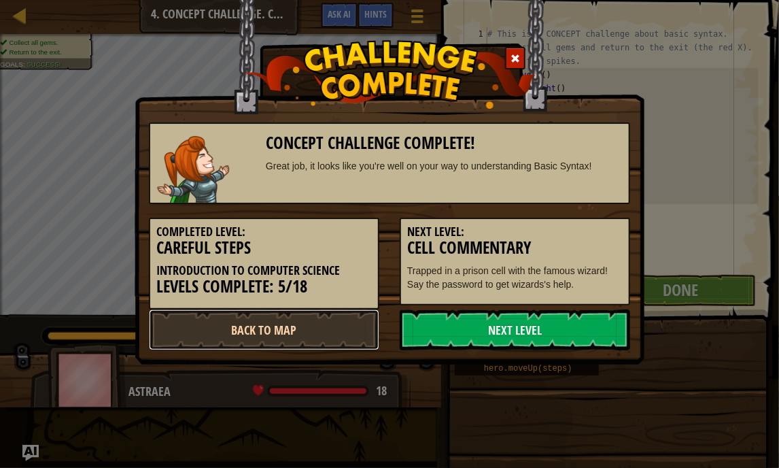
click at [345, 330] on link "Back to Map" at bounding box center [264, 329] width 230 height 41
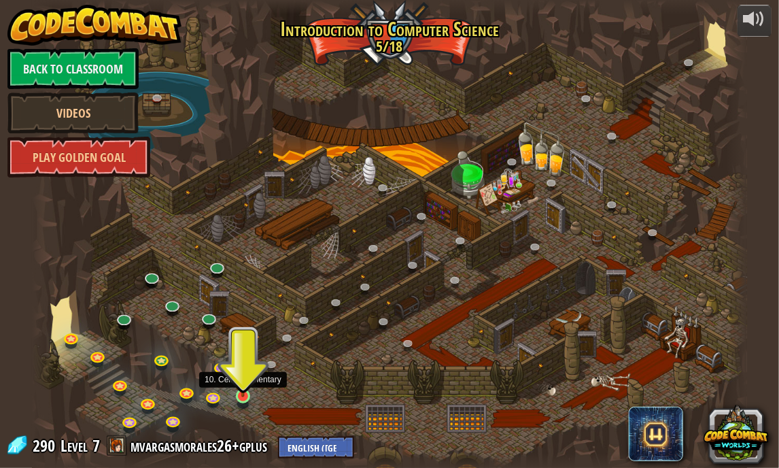
click at [243, 393] on img at bounding box center [244, 377] width 18 height 40
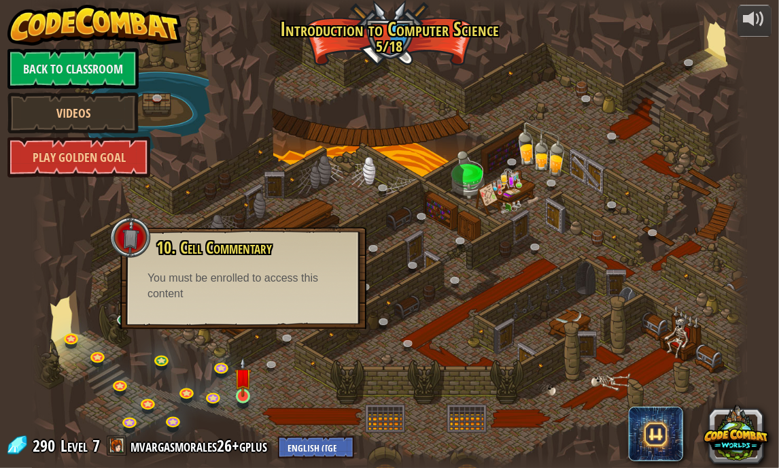
drag, startPoint x: 278, startPoint y: 395, endPoint x: 242, endPoint y: 398, distance: 36.1
click at [242, 398] on div "25. Kithgard Gates (Locked) Escape the Kithgard dungeons, and don't let the gua…" at bounding box center [390, 234] width 716 height 468
click at [242, 398] on link at bounding box center [244, 397] width 27 height 27
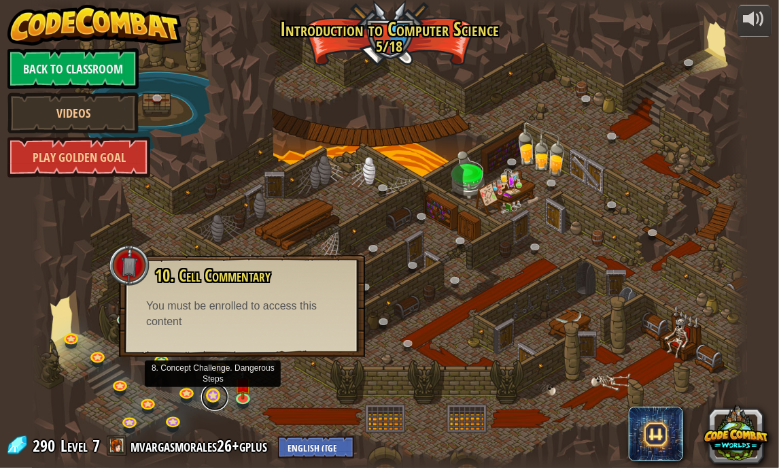
click at [205, 396] on link at bounding box center [214, 396] width 27 height 27
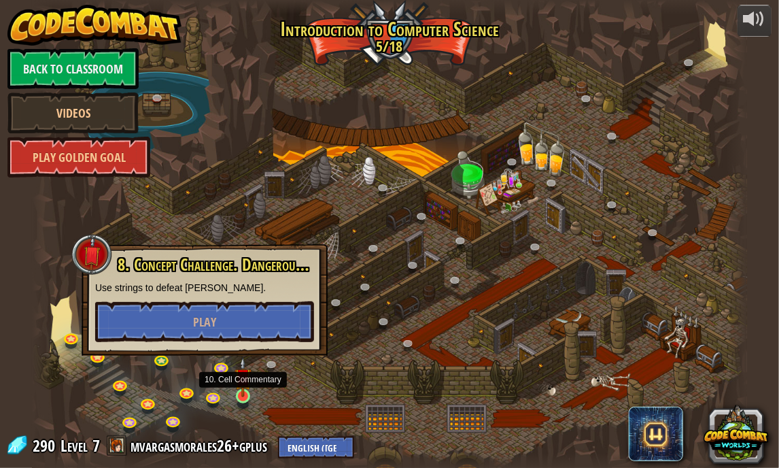
click at [247, 389] on img at bounding box center [244, 377] width 18 height 40
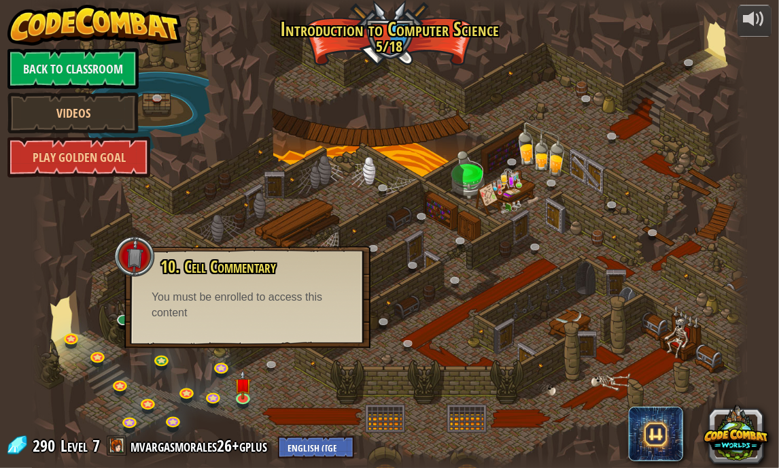
click at [243, 304] on div "You must be enrolled to access this content" at bounding box center [248, 305] width 192 height 31
click at [309, 379] on div at bounding box center [390, 234] width 716 height 468
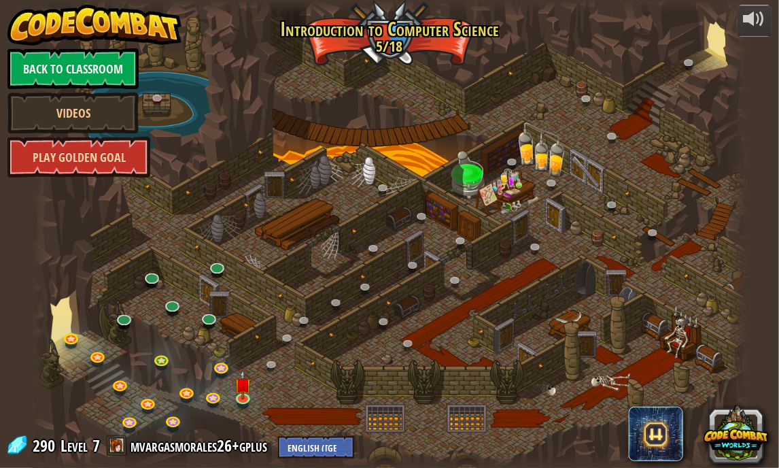
click at [146, 166] on link "Play Golden Goal" at bounding box center [78, 157] width 143 height 41
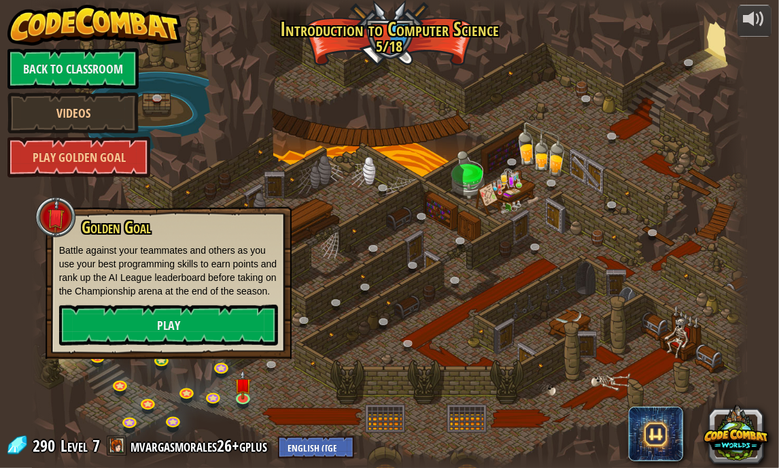
click at [296, 248] on div at bounding box center [390, 234] width 716 height 468
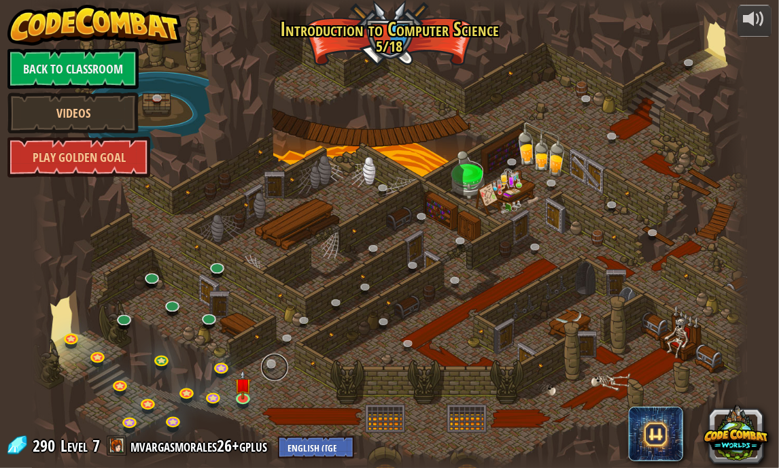
click at [270, 364] on link at bounding box center [274, 367] width 27 height 27
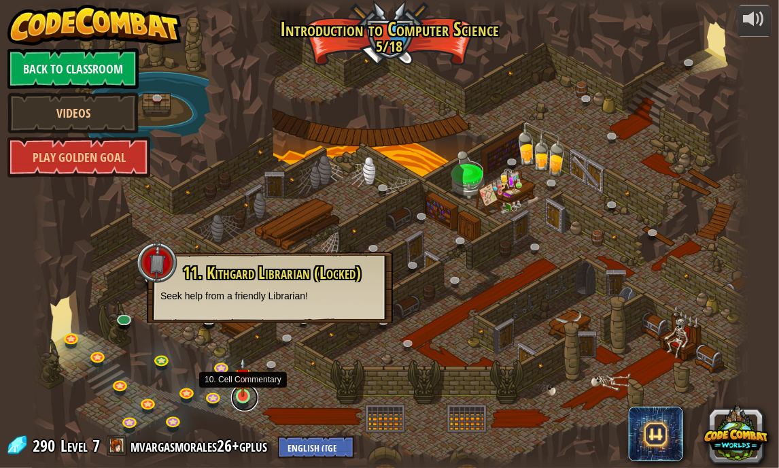
click at [239, 402] on link at bounding box center [244, 397] width 27 height 27
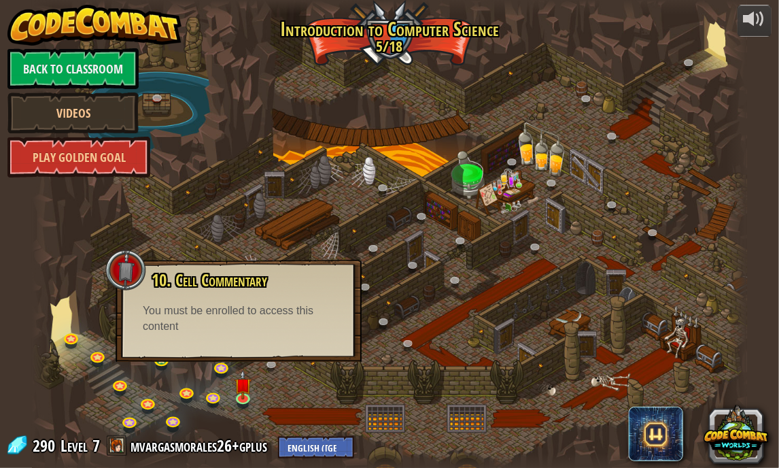
click at [244, 263] on div "10. Cell Commentary Trapped in a prison cell with the famous wizard! Say the pa…" at bounding box center [239, 311] width 246 height 102
click at [258, 317] on div "You must be enrolled to access this content" at bounding box center [239, 318] width 192 height 31
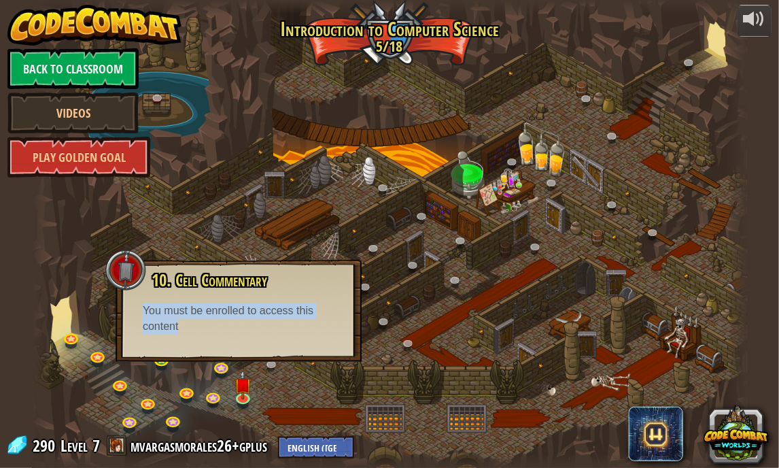
click at [258, 317] on div "You must be enrolled to access this content" at bounding box center [239, 318] width 192 height 31
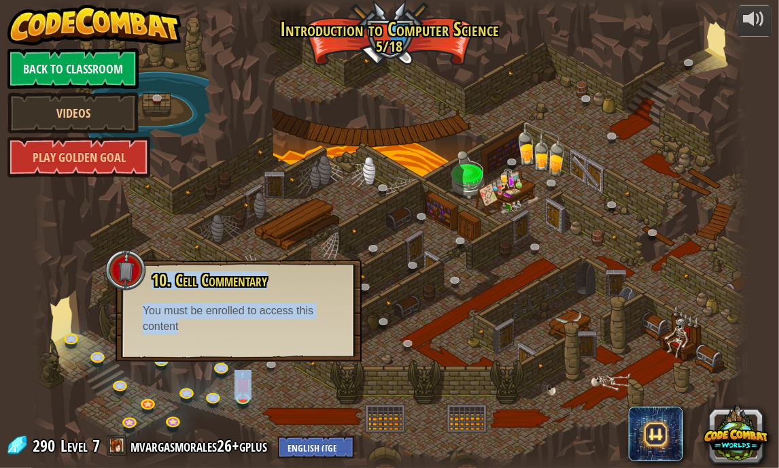
drag, startPoint x: 258, startPoint y: 317, endPoint x: 364, endPoint y: 347, distance: 110.2
click at [364, 347] on div "25. Kithgard Gates (Locked) Escape the Kithgard dungeons, and don't let the gua…" at bounding box center [390, 234] width 716 height 468
click at [364, 347] on div at bounding box center [390, 234] width 716 height 468
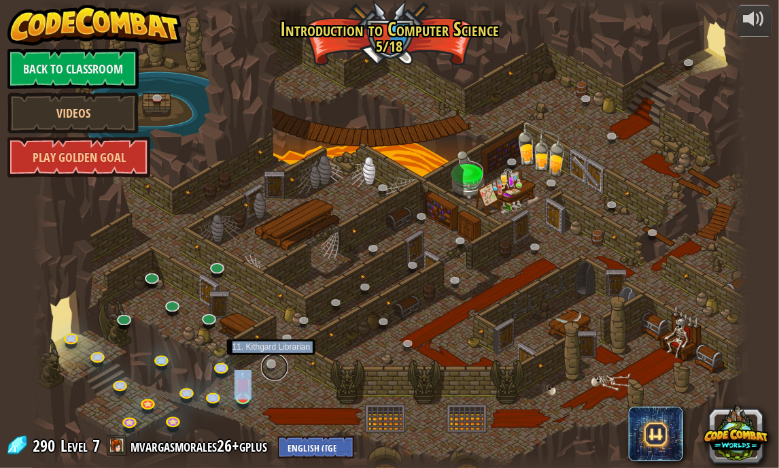
click at [279, 366] on link at bounding box center [274, 367] width 27 height 27
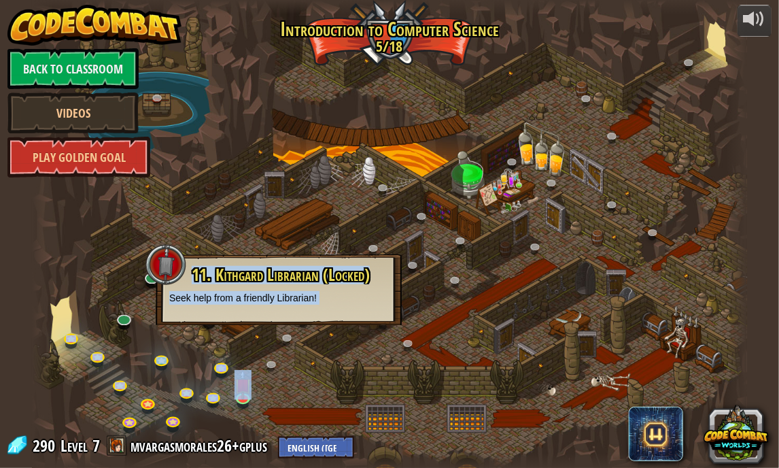
click at [277, 385] on div at bounding box center [390, 234] width 716 height 468
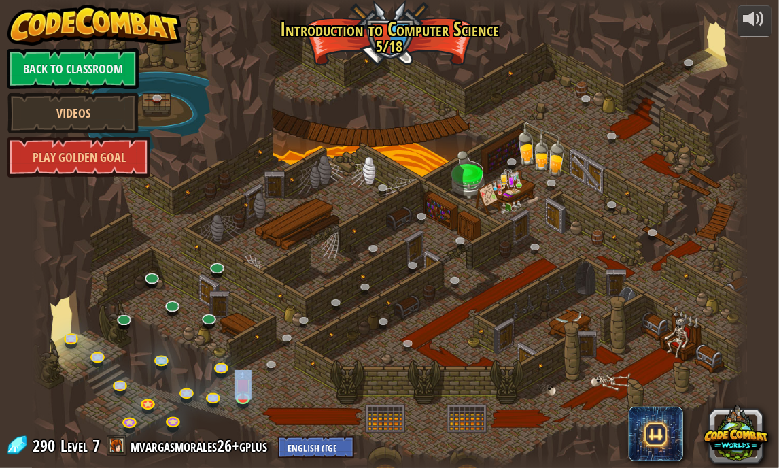
click at [277, 385] on div at bounding box center [390, 234] width 716 height 468
click at [220, 400] on link at bounding box center [214, 396] width 27 height 27
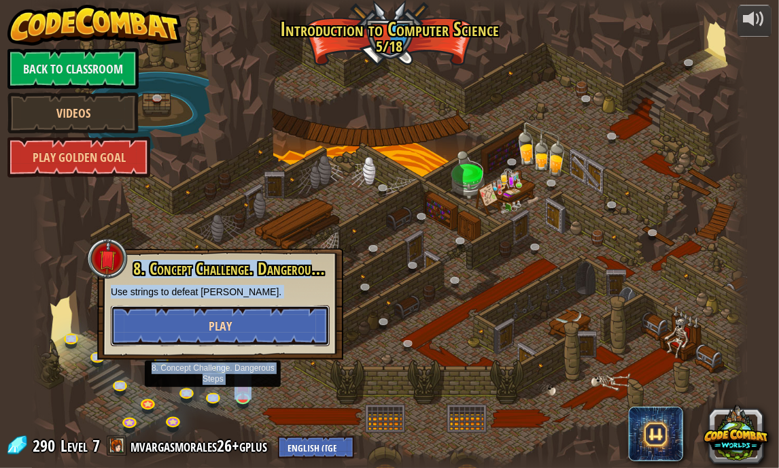
click at [237, 328] on button "Play" at bounding box center [220, 325] width 219 height 41
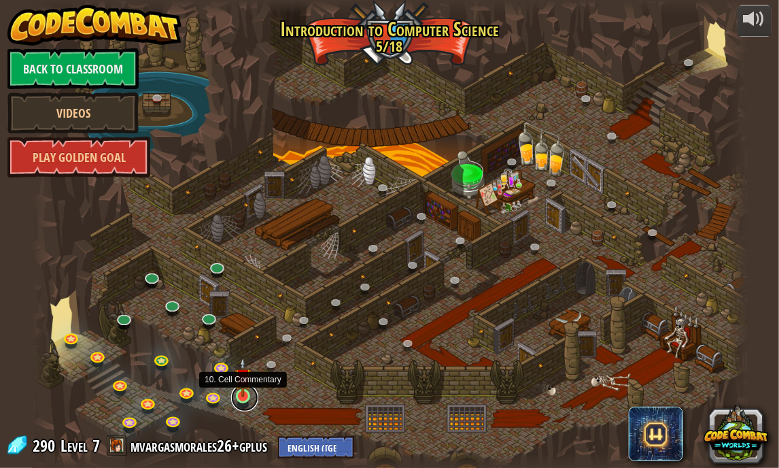
click at [244, 400] on link at bounding box center [244, 397] width 27 height 27
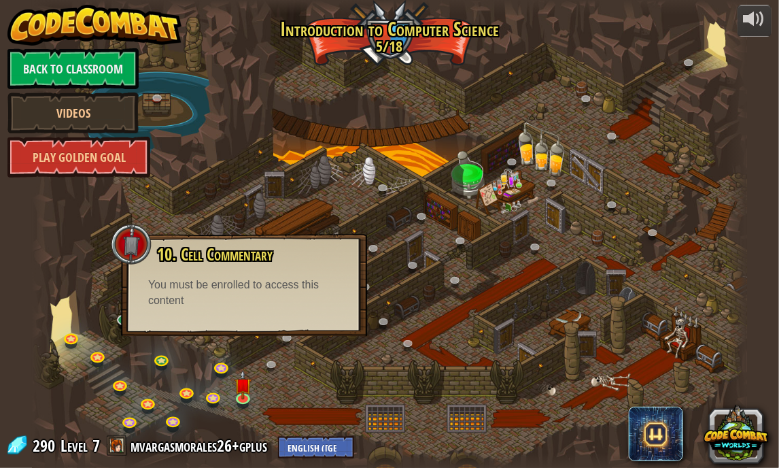
click at [305, 374] on div at bounding box center [390, 234] width 716 height 468
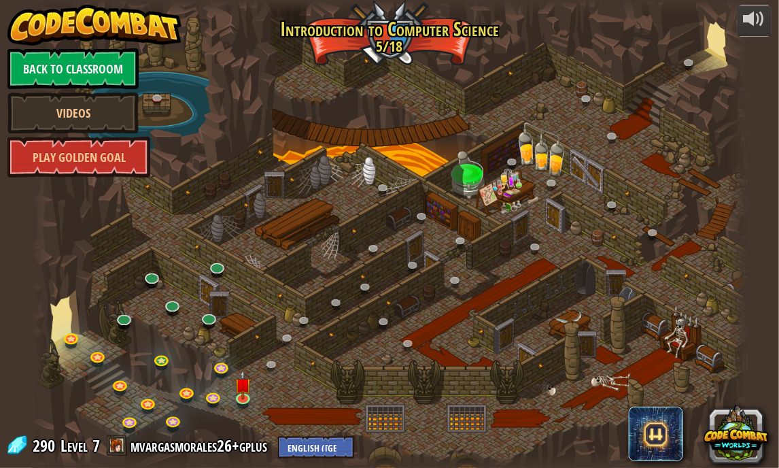
click at [458, 322] on div at bounding box center [390, 234] width 716 height 468
